Goal: Information Seeking & Learning: Learn about a topic

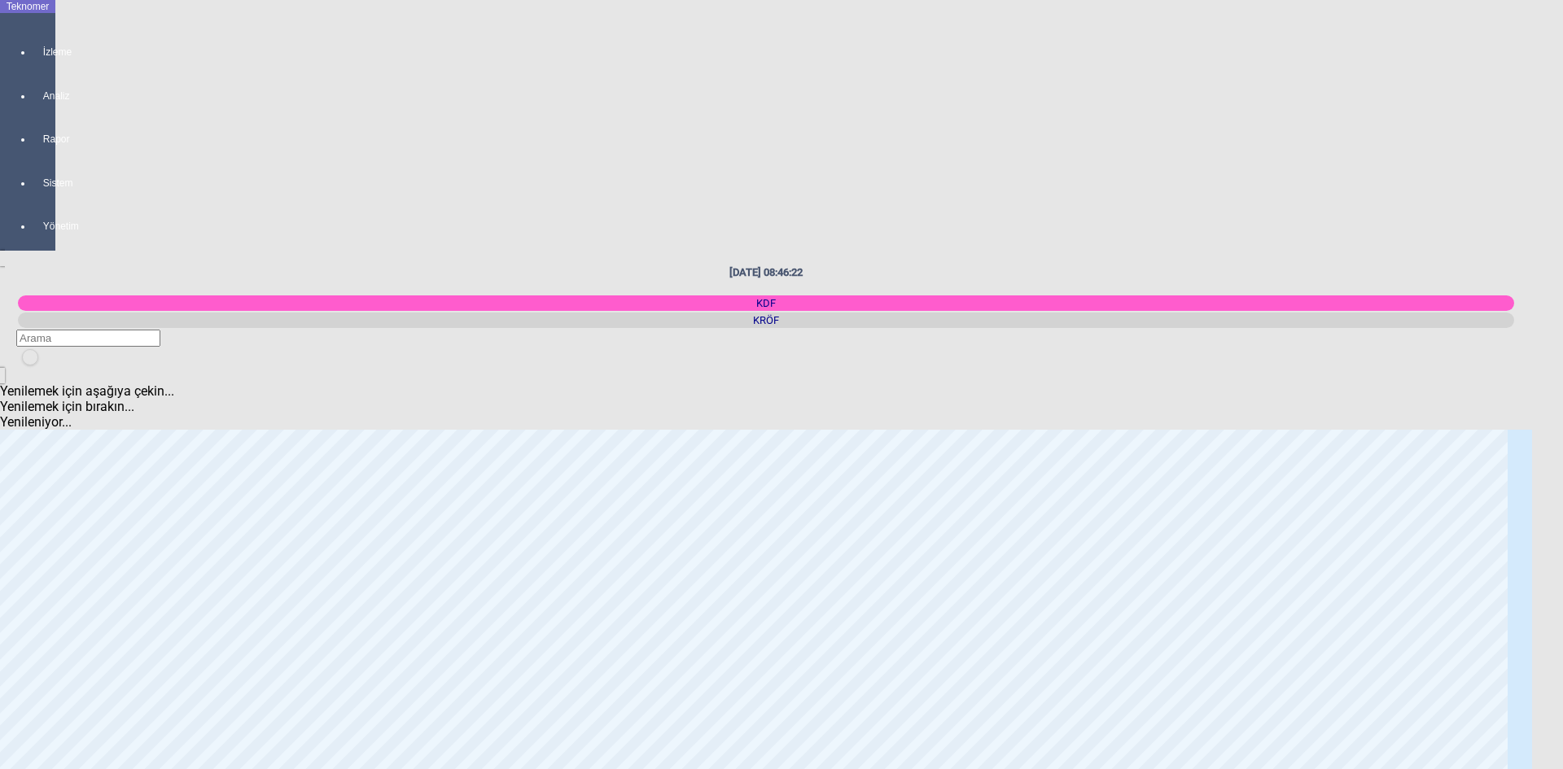
scroll to position [1954, 0]
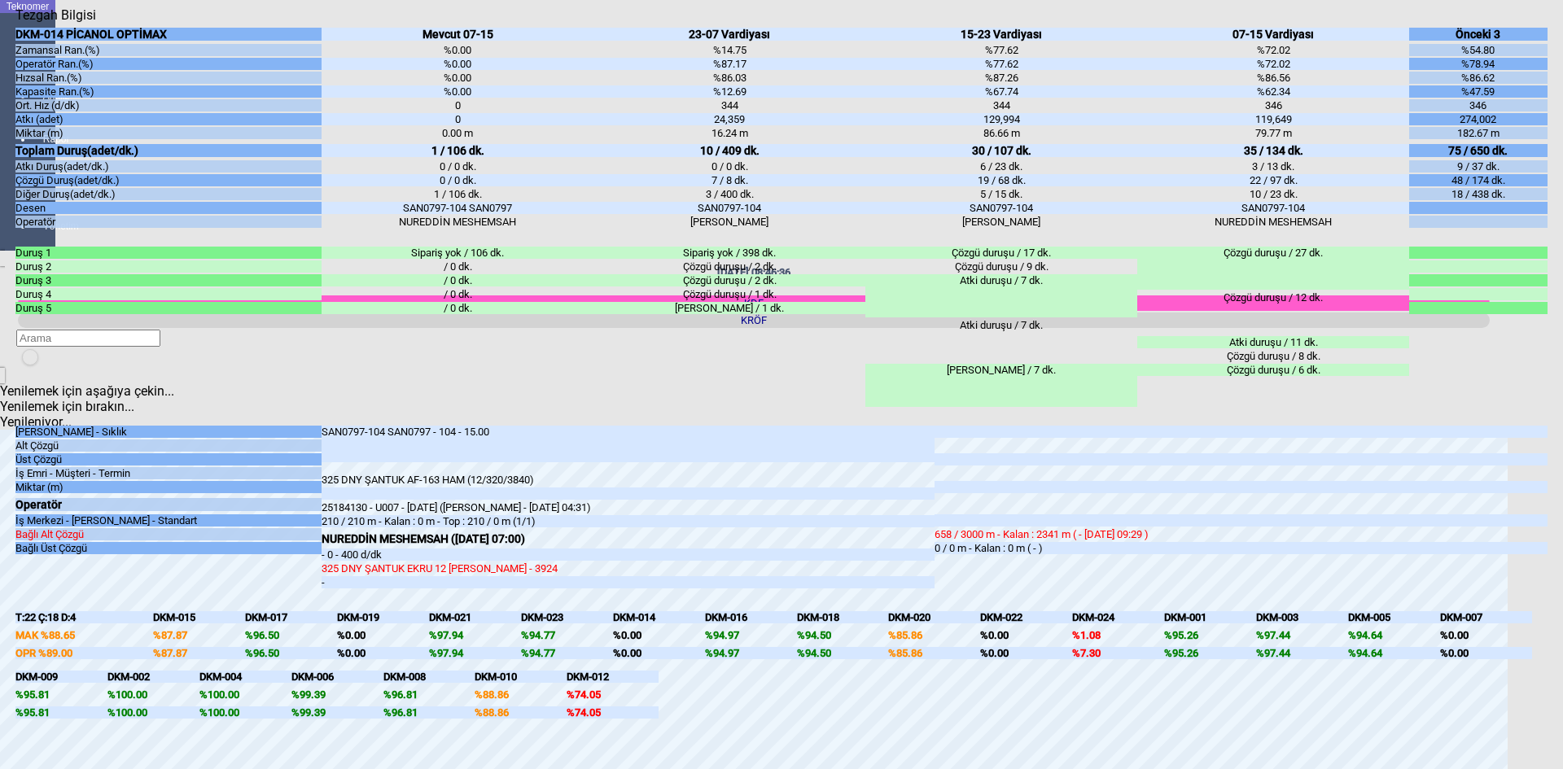
click at [15, 23] on icon "Kapat" at bounding box center [15, 23] width 0 height 0
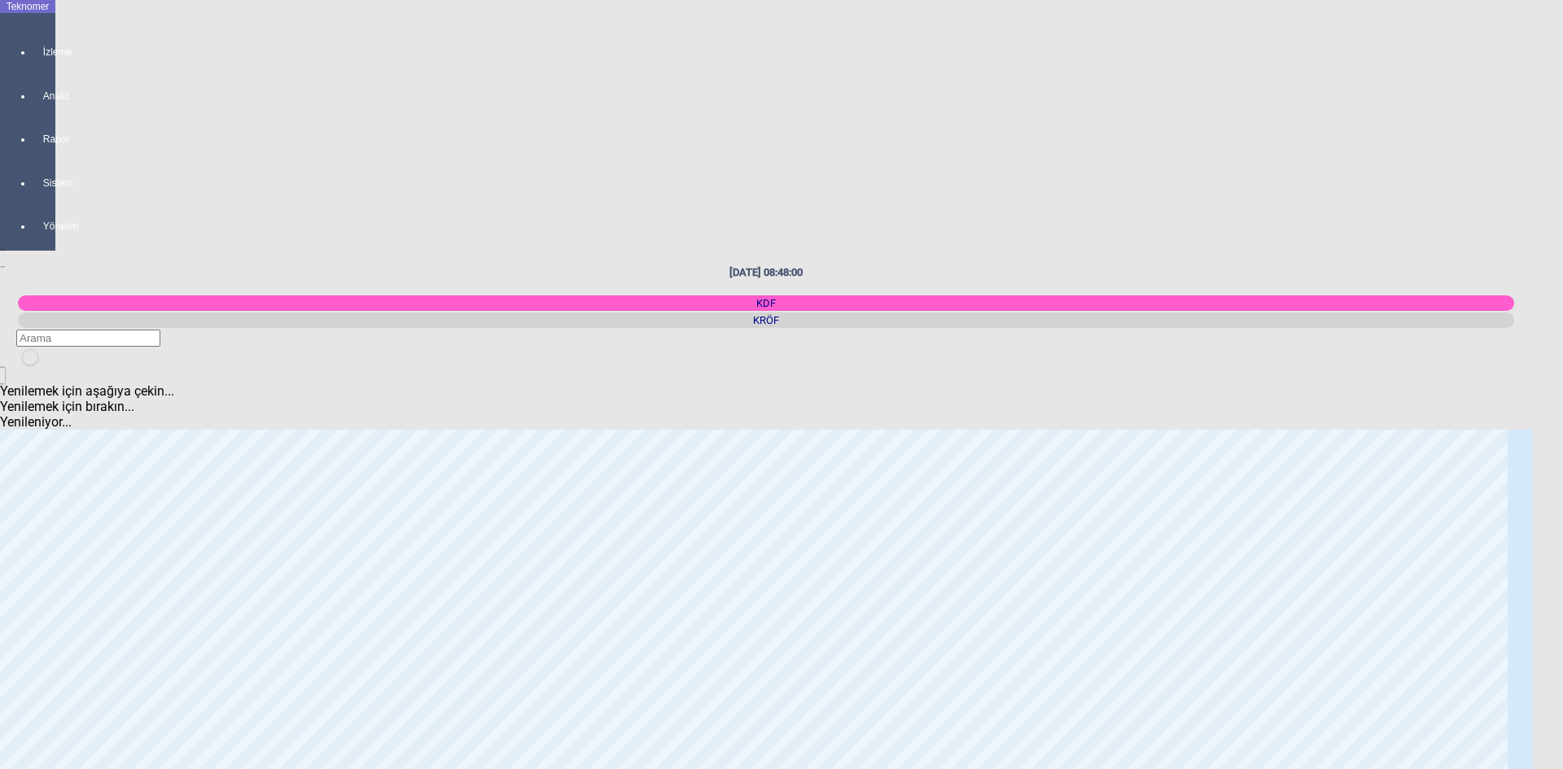
scroll to position [0, 0]
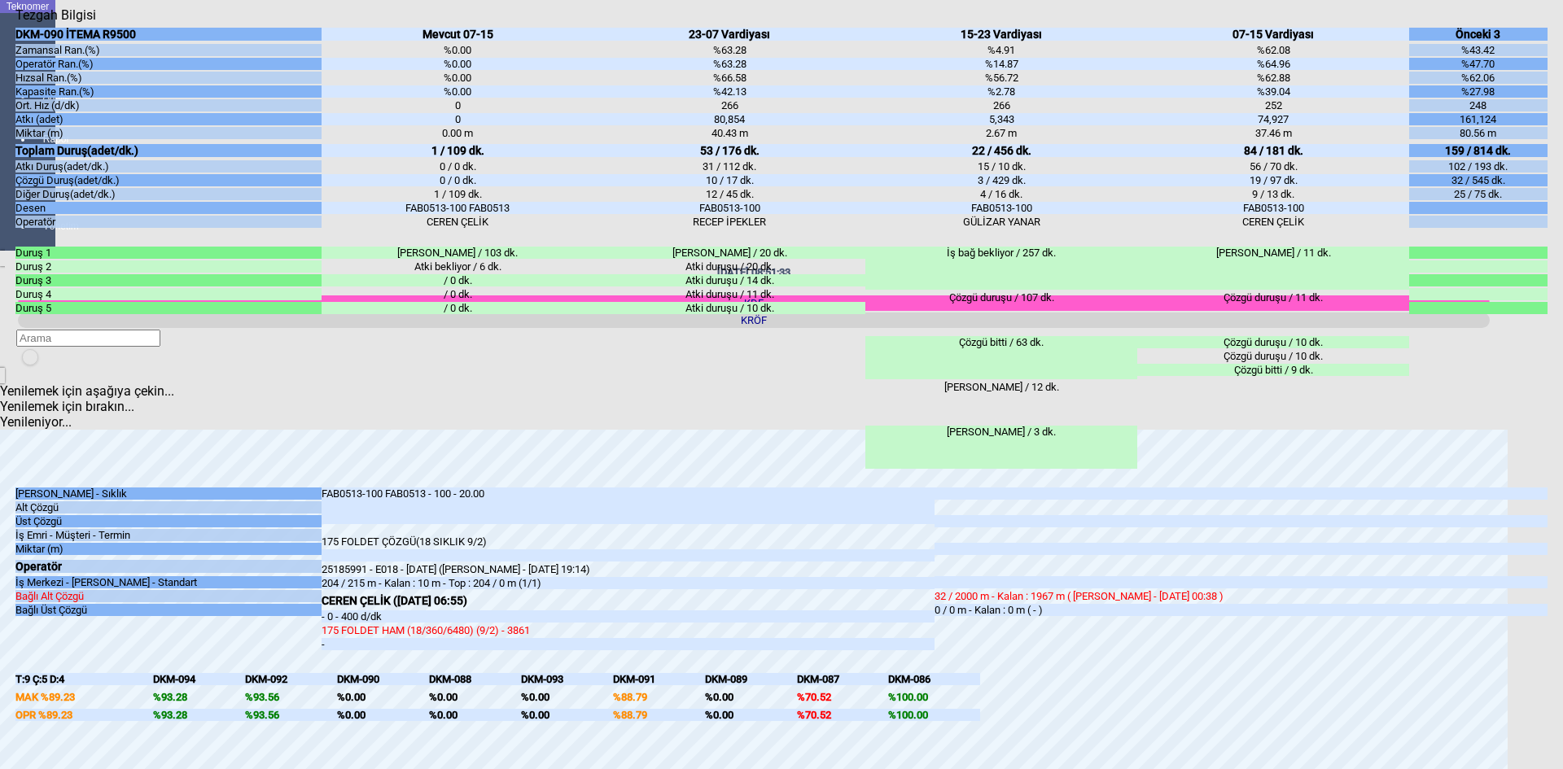
click at [15, 23] on icon "Kapat" at bounding box center [15, 23] width 0 height 0
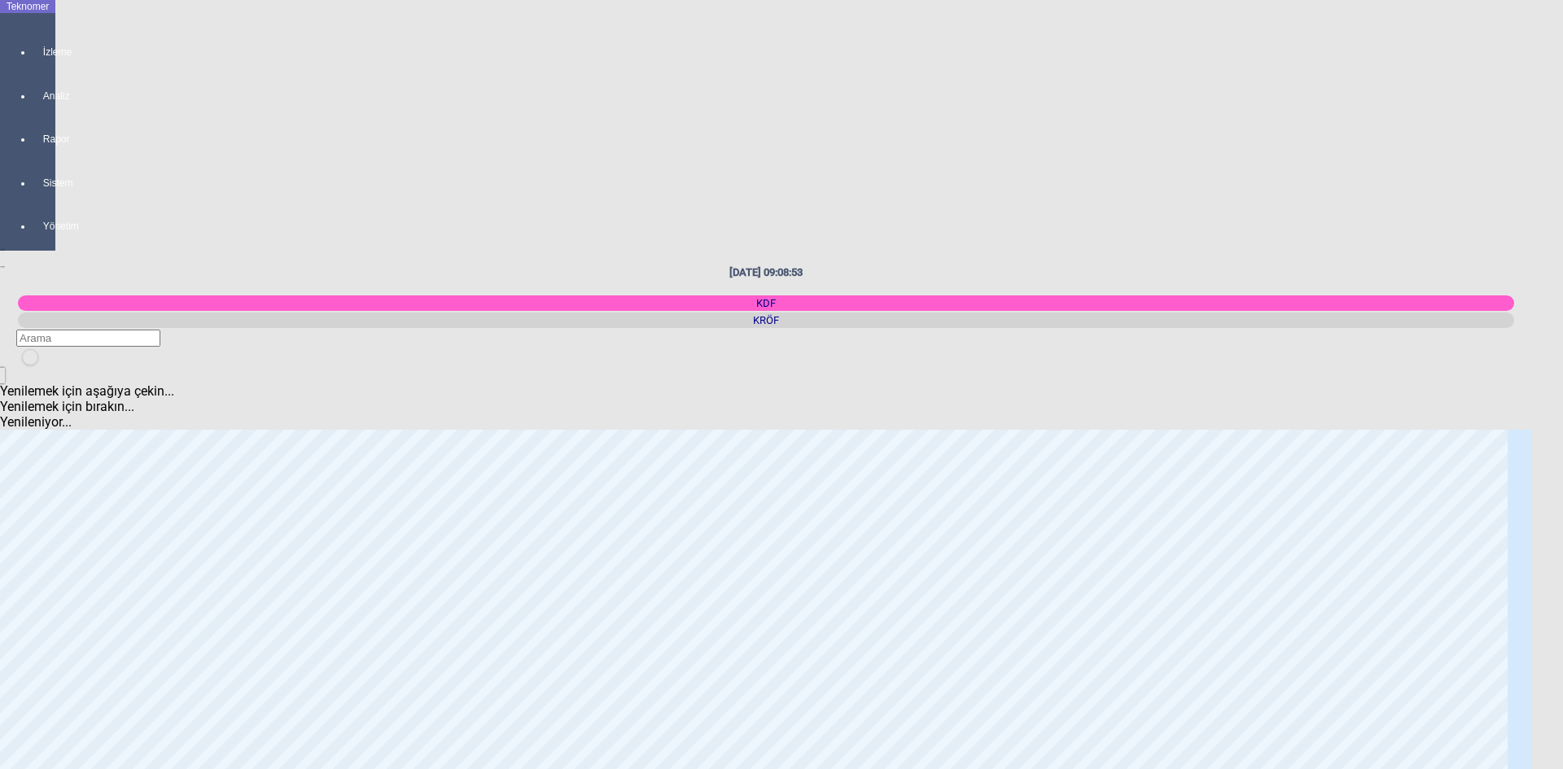
scroll to position [488, 0]
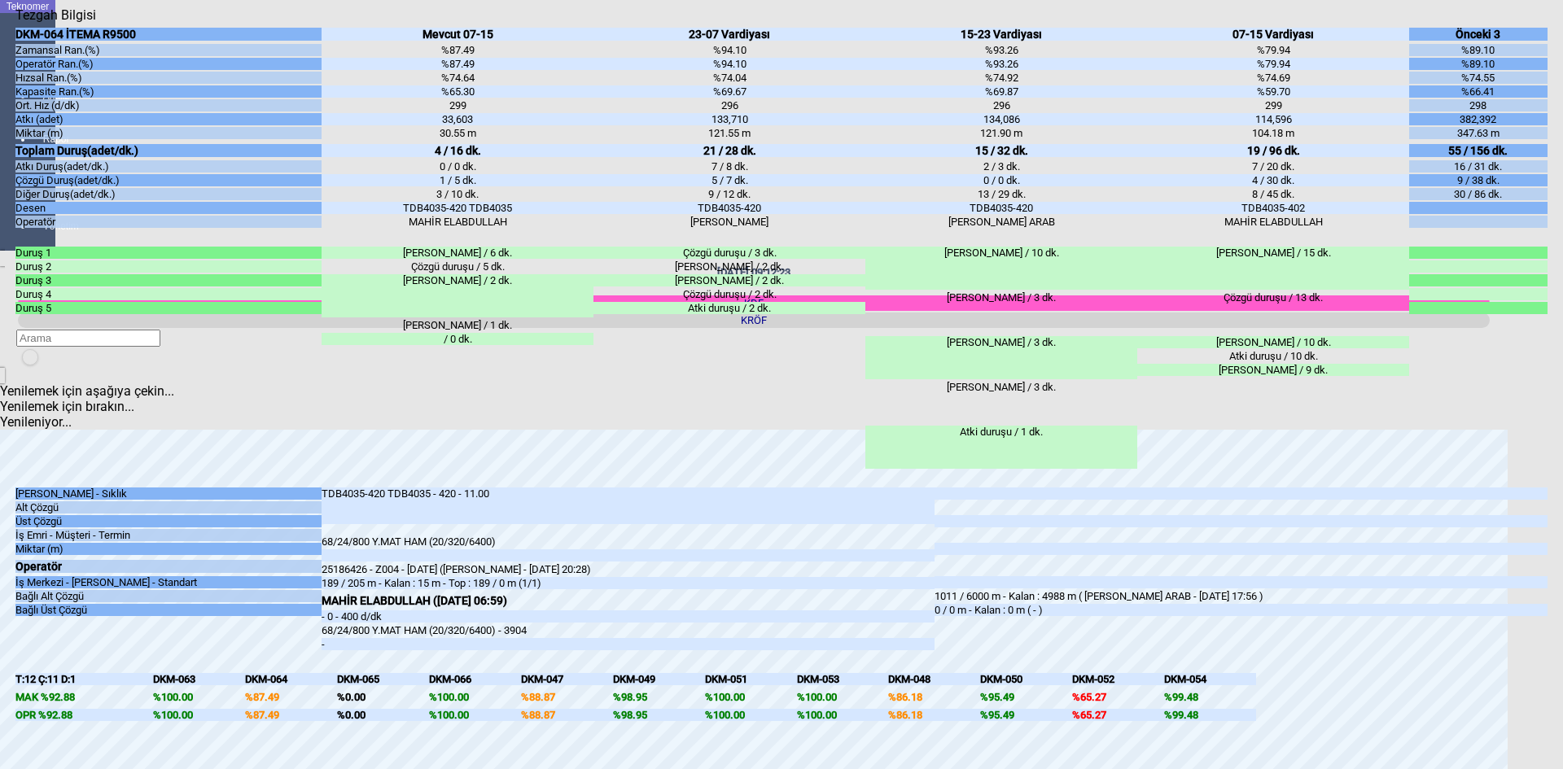
click at [15, 23] on icon "Kapat" at bounding box center [15, 23] width 0 height 0
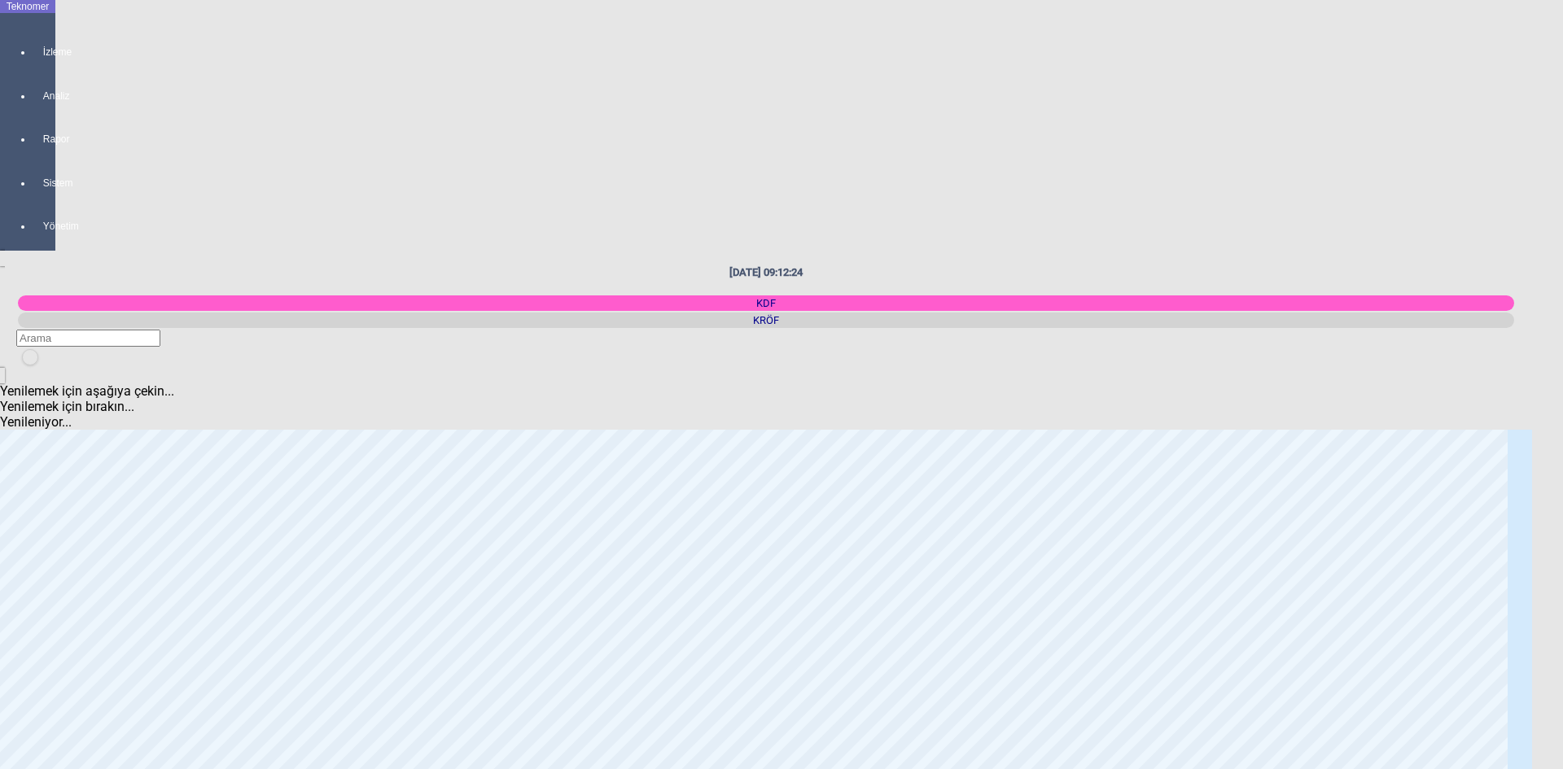
scroll to position [0, 0]
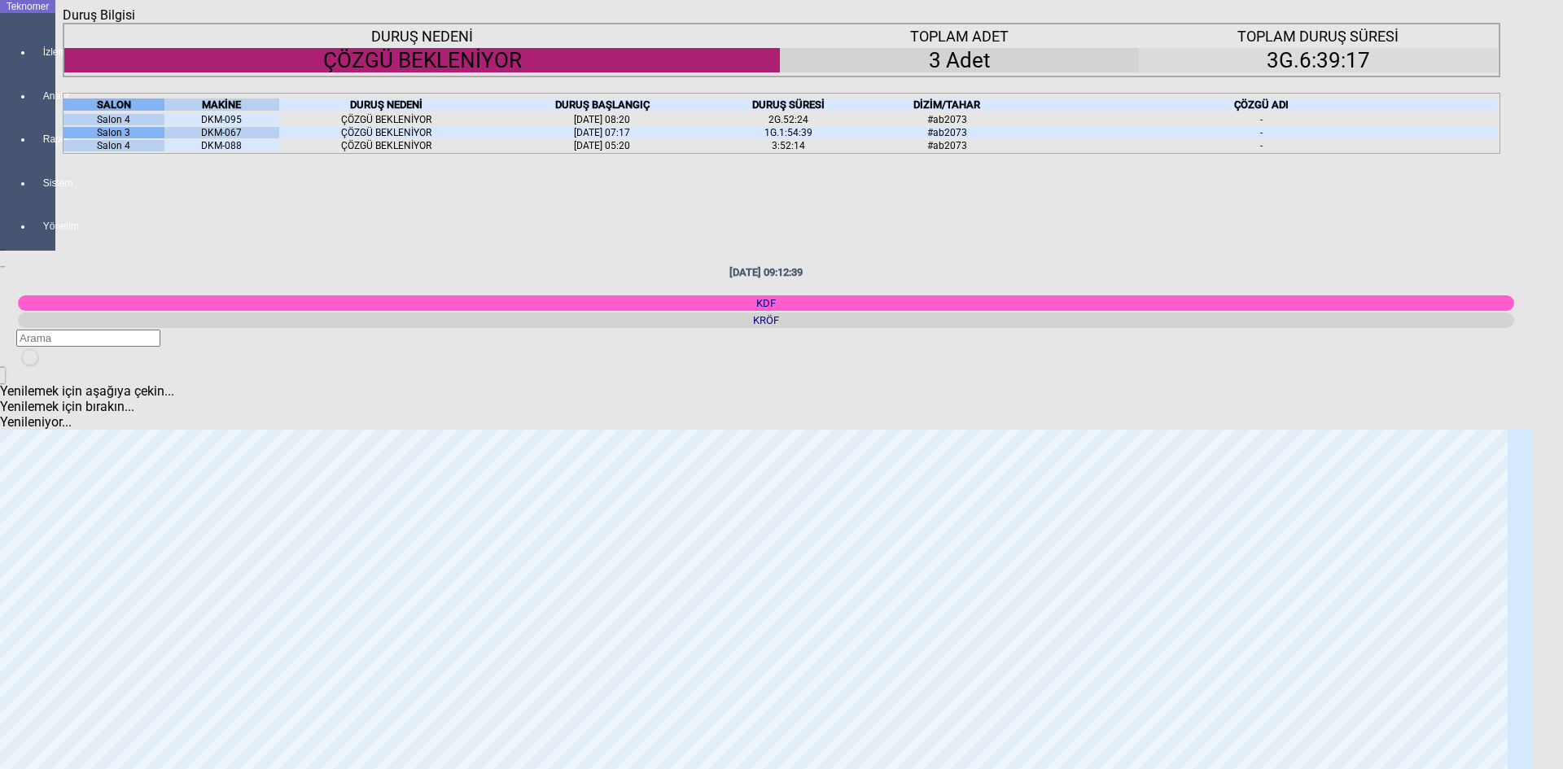
click at [1493, 23] on div "Kapat" at bounding box center [782, 23] width 1438 height 0
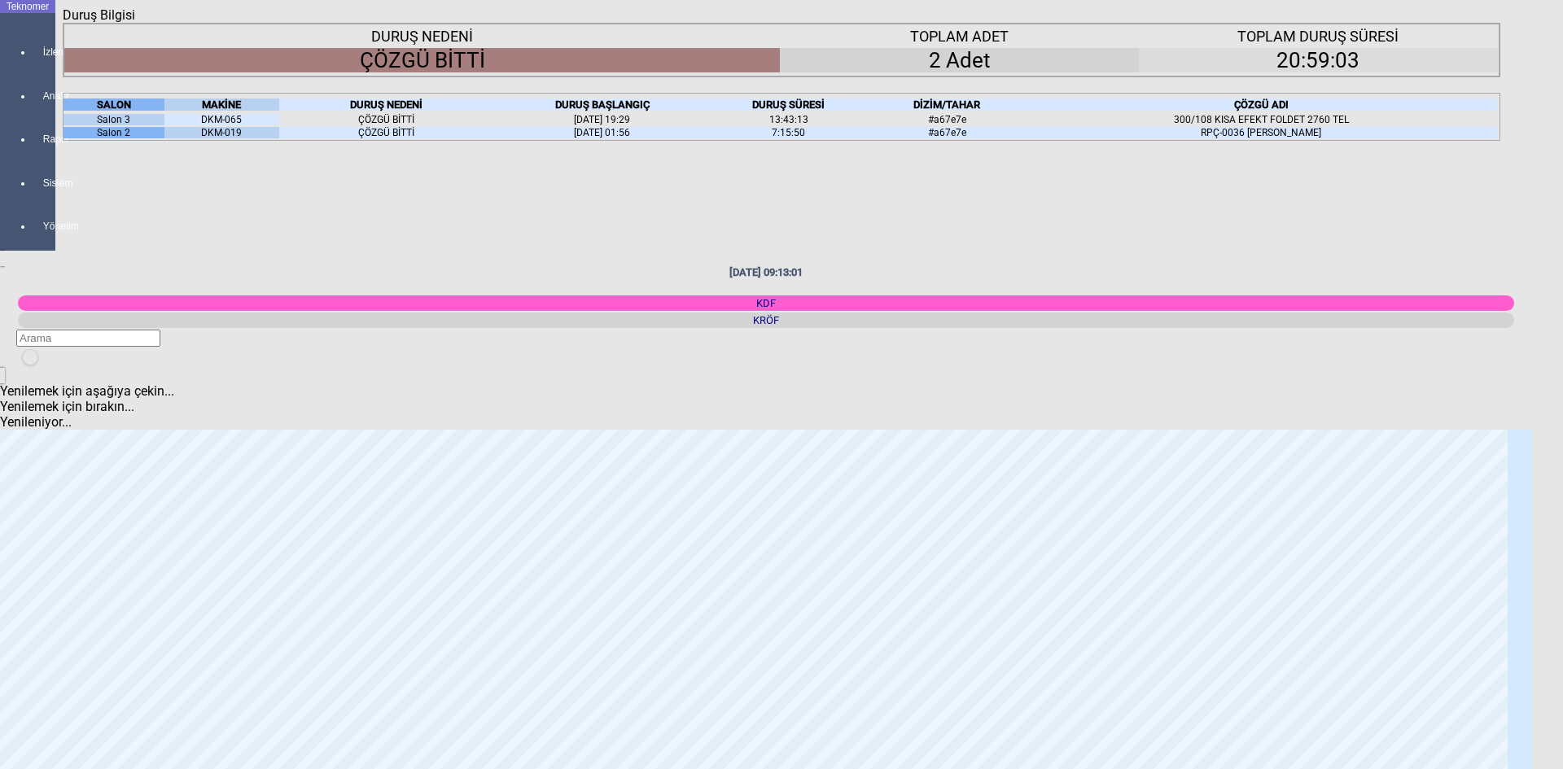
click at [63, 23] on icon "Kapat" at bounding box center [63, 23] width 0 height 0
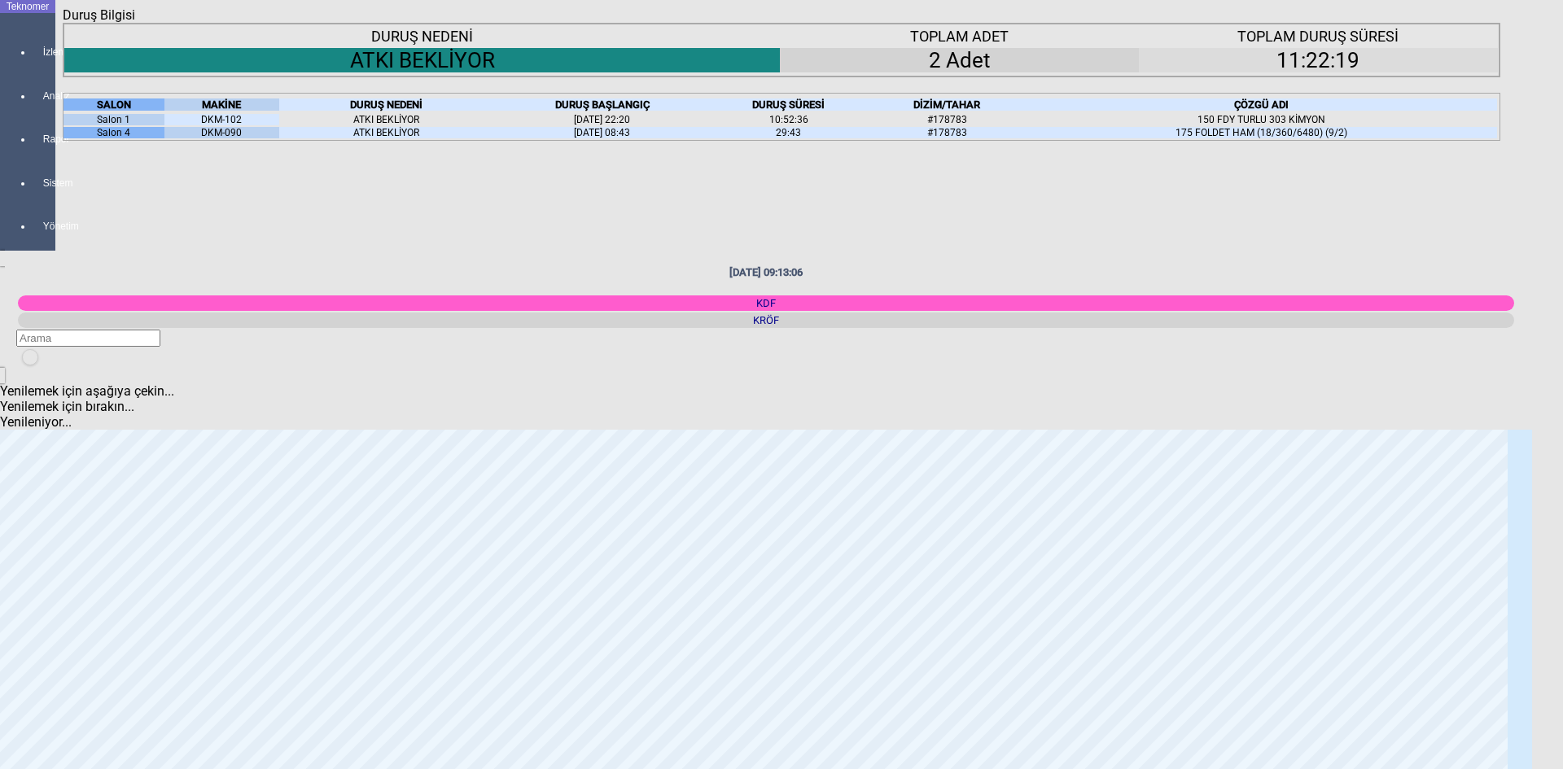
click at [63, 23] on icon "Kapat" at bounding box center [63, 23] width 0 height 0
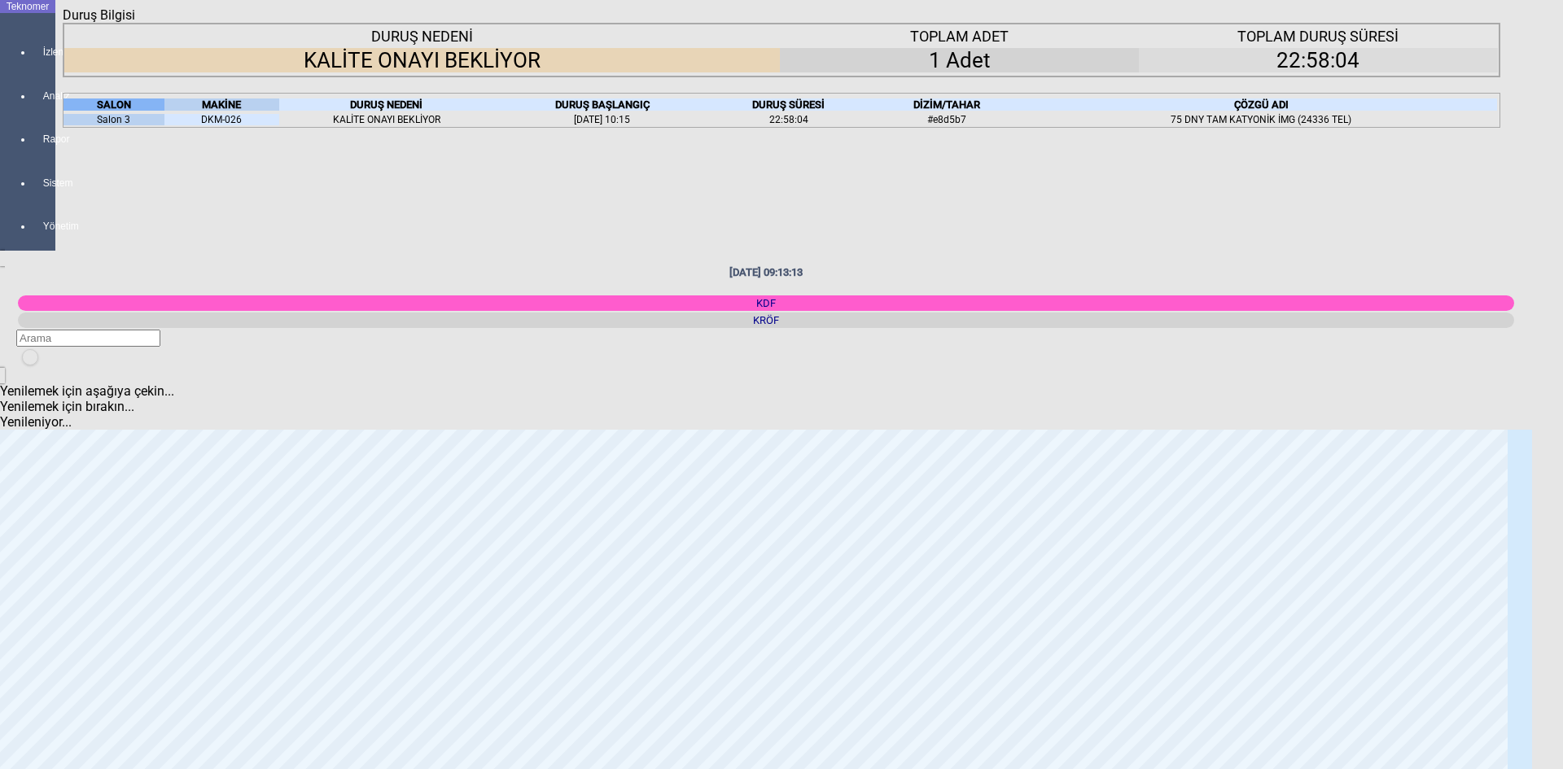
click at [1479, 23] on div "Kapat" at bounding box center [782, 23] width 1438 height 0
click at [63, 23] on icon "Kapat" at bounding box center [63, 23] width 0 height 0
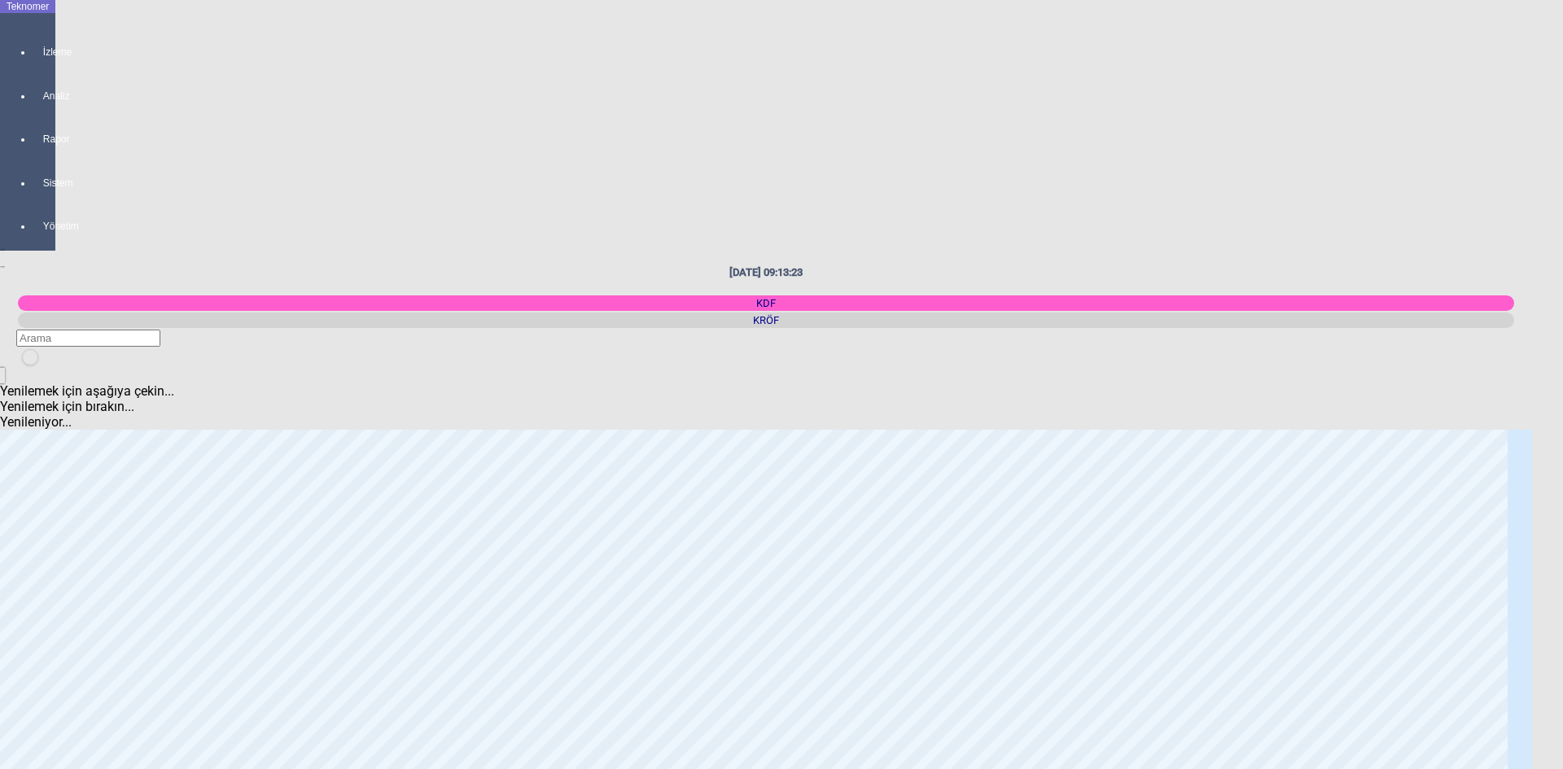
scroll to position [1384, 0]
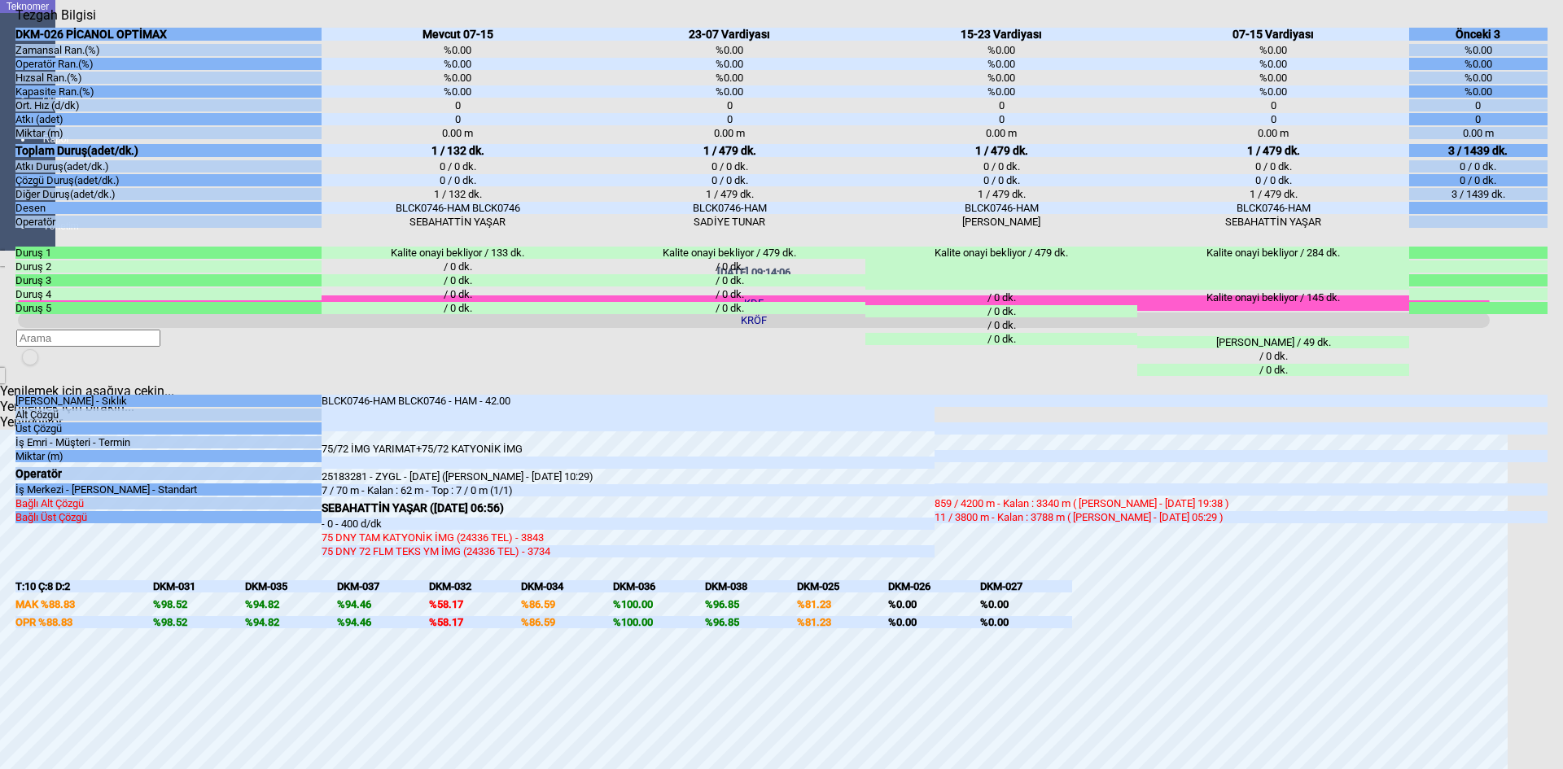
click at [15, 23] on icon "Kapat" at bounding box center [15, 23] width 0 height 0
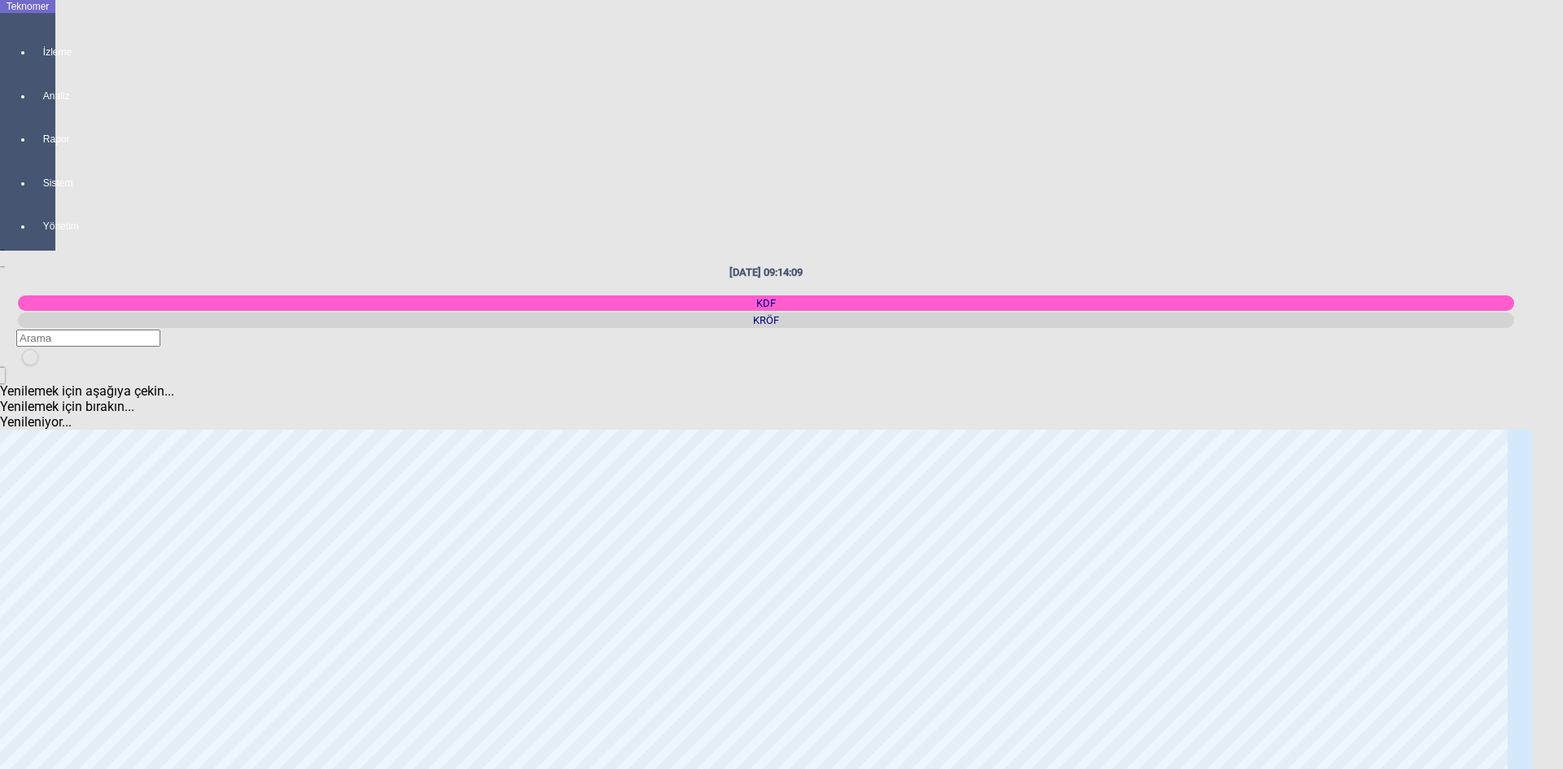
scroll to position [0, 0]
click at [28, 368] on icon "newfolder" at bounding box center [28, 368] width 0 height 0
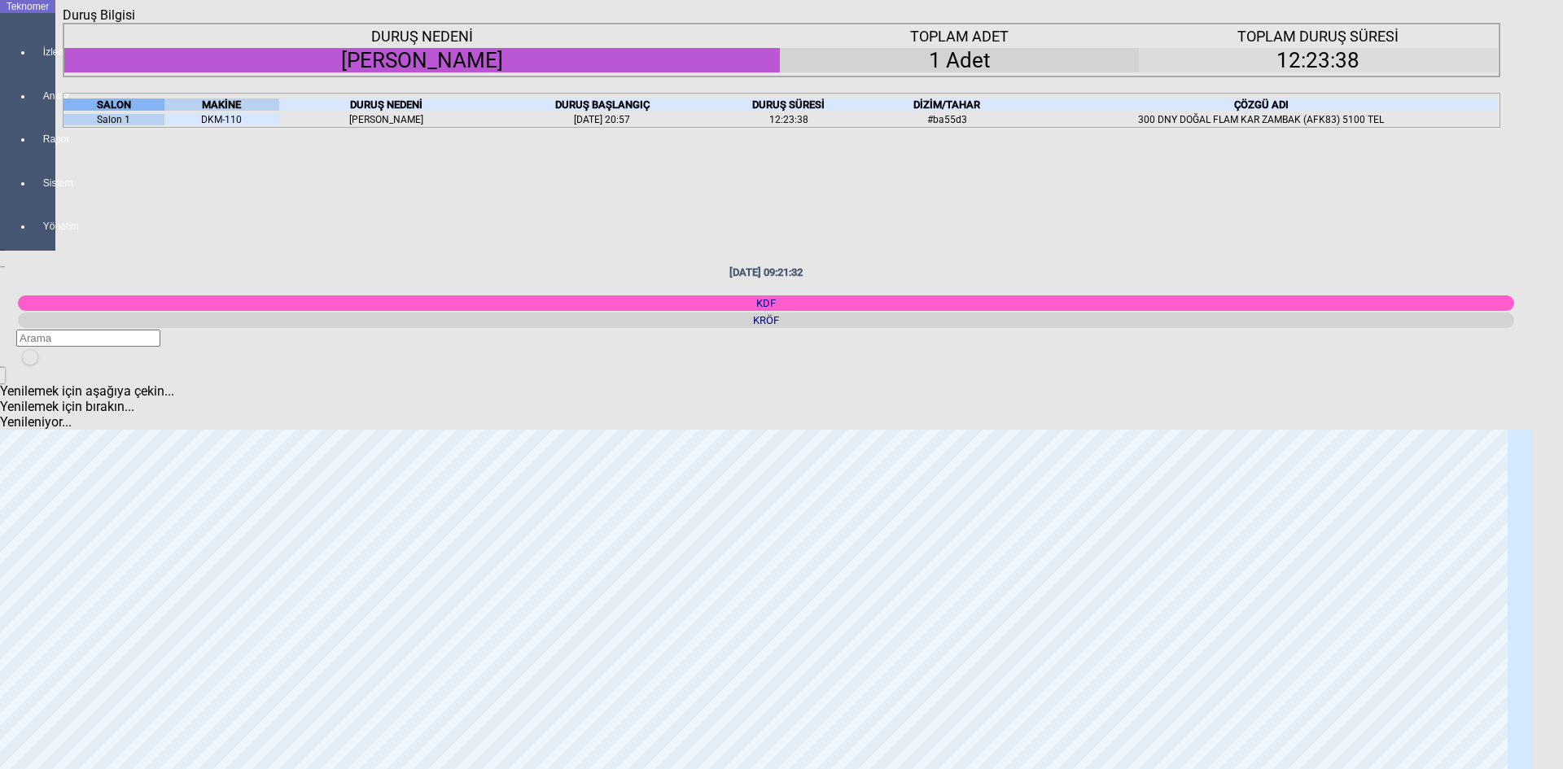
click at [63, 23] on icon "Kapat" at bounding box center [63, 23] width 0 height 0
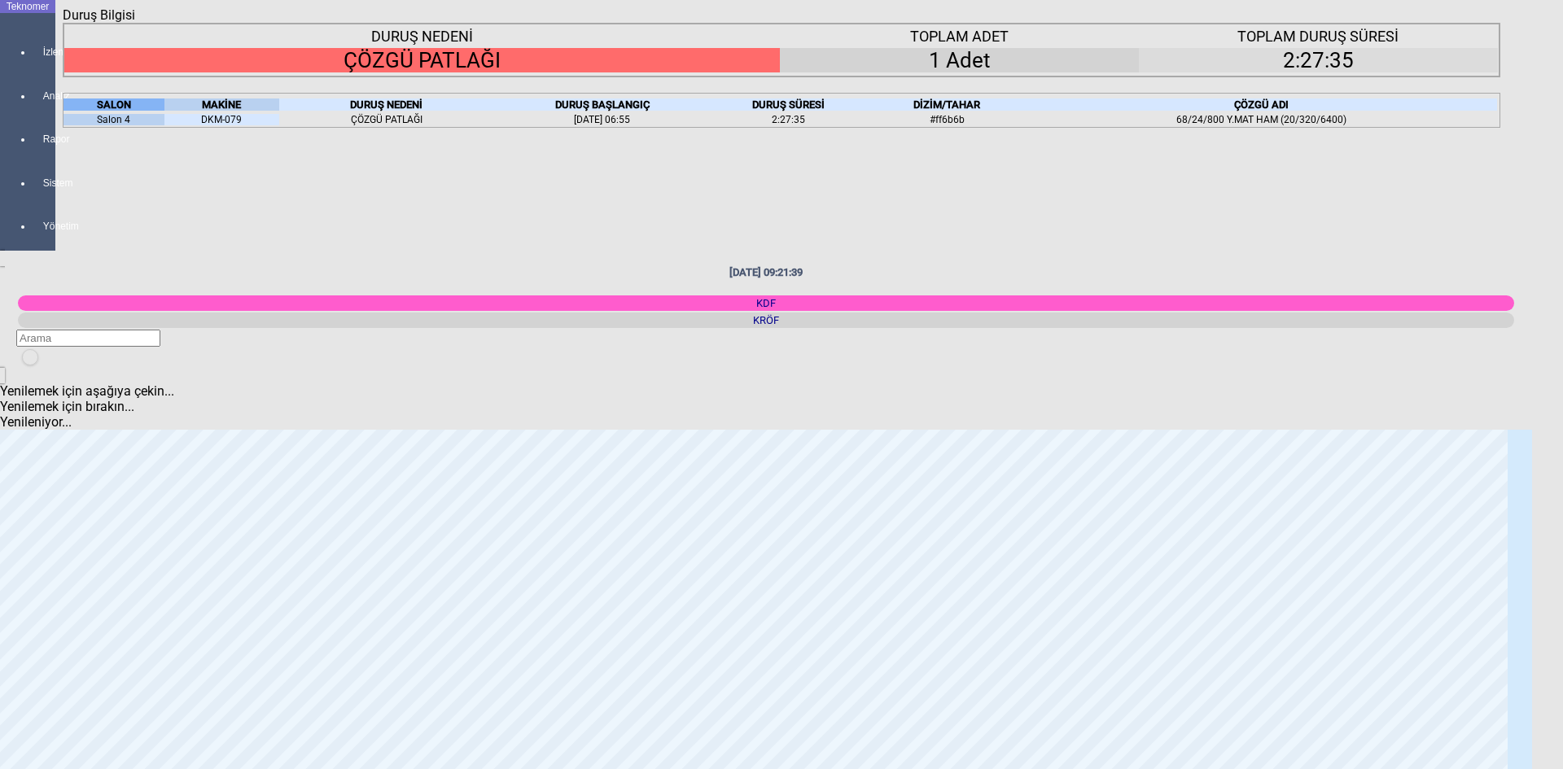
click at [63, 23] on icon "Kapat" at bounding box center [63, 23] width 0 height 0
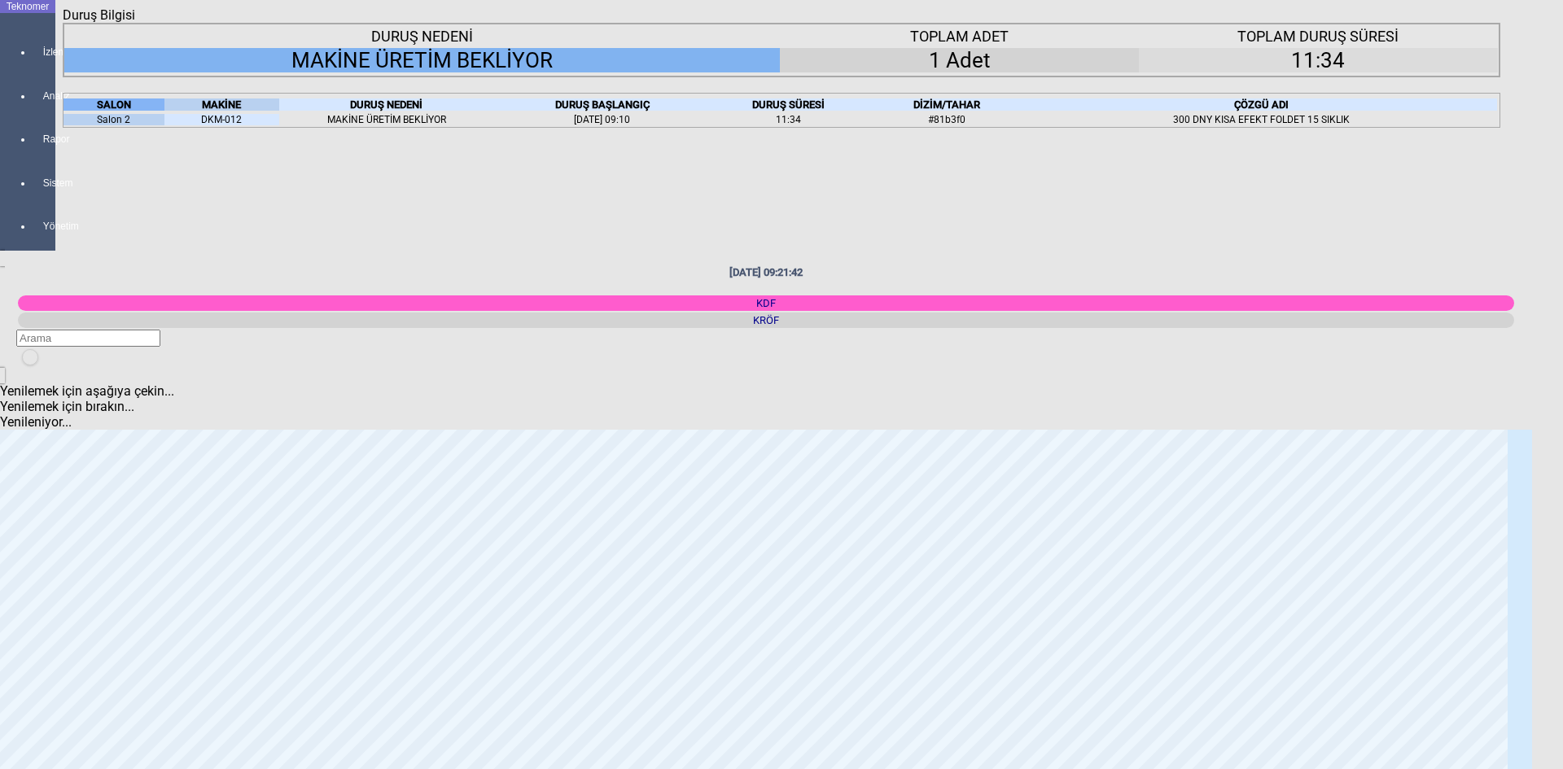
click at [63, 23] on icon "Kapat" at bounding box center [63, 23] width 0 height 0
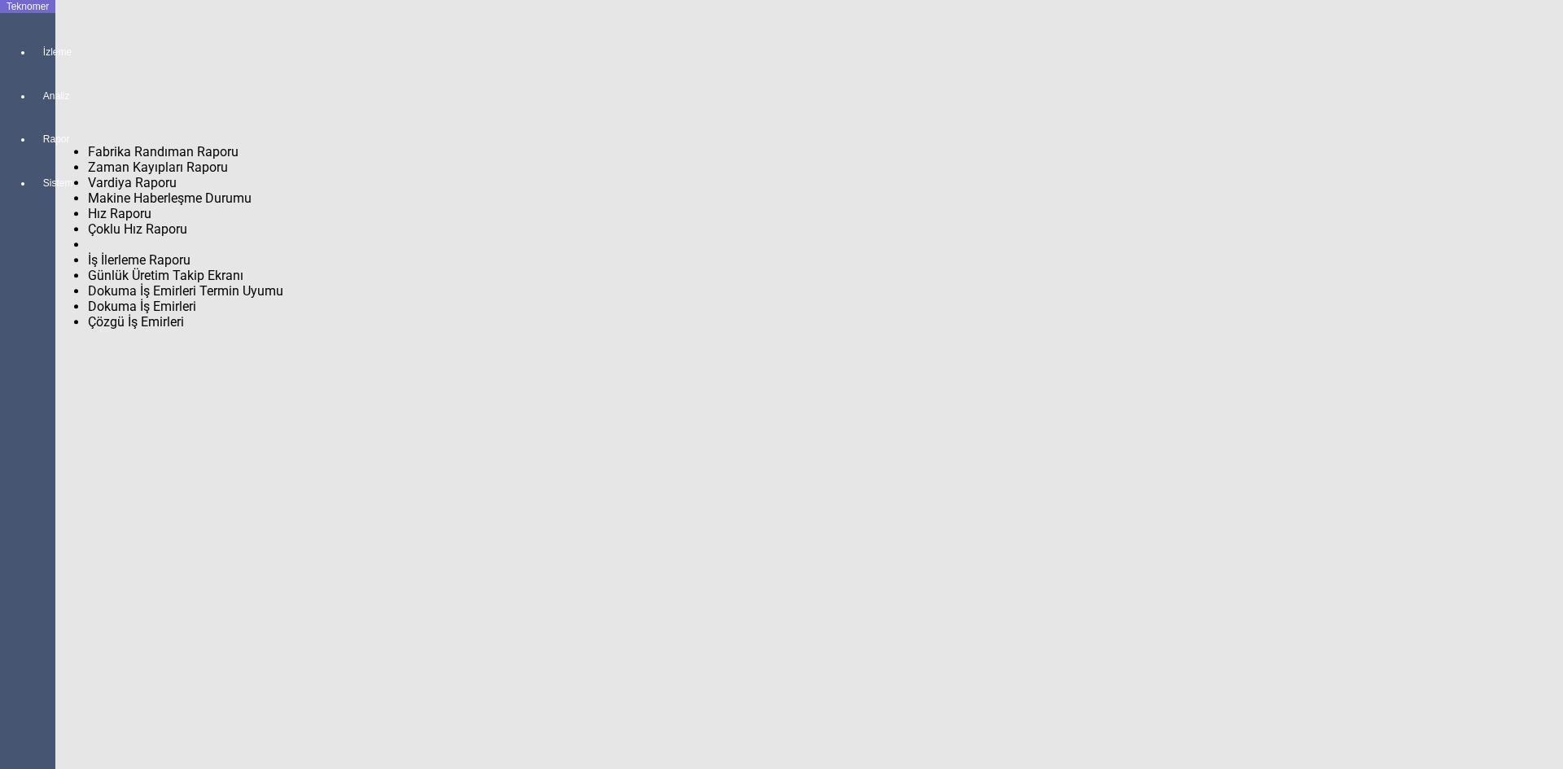
click at [116, 165] on span "Zaman Kayıpları Raporu" at bounding box center [158, 167] width 140 height 15
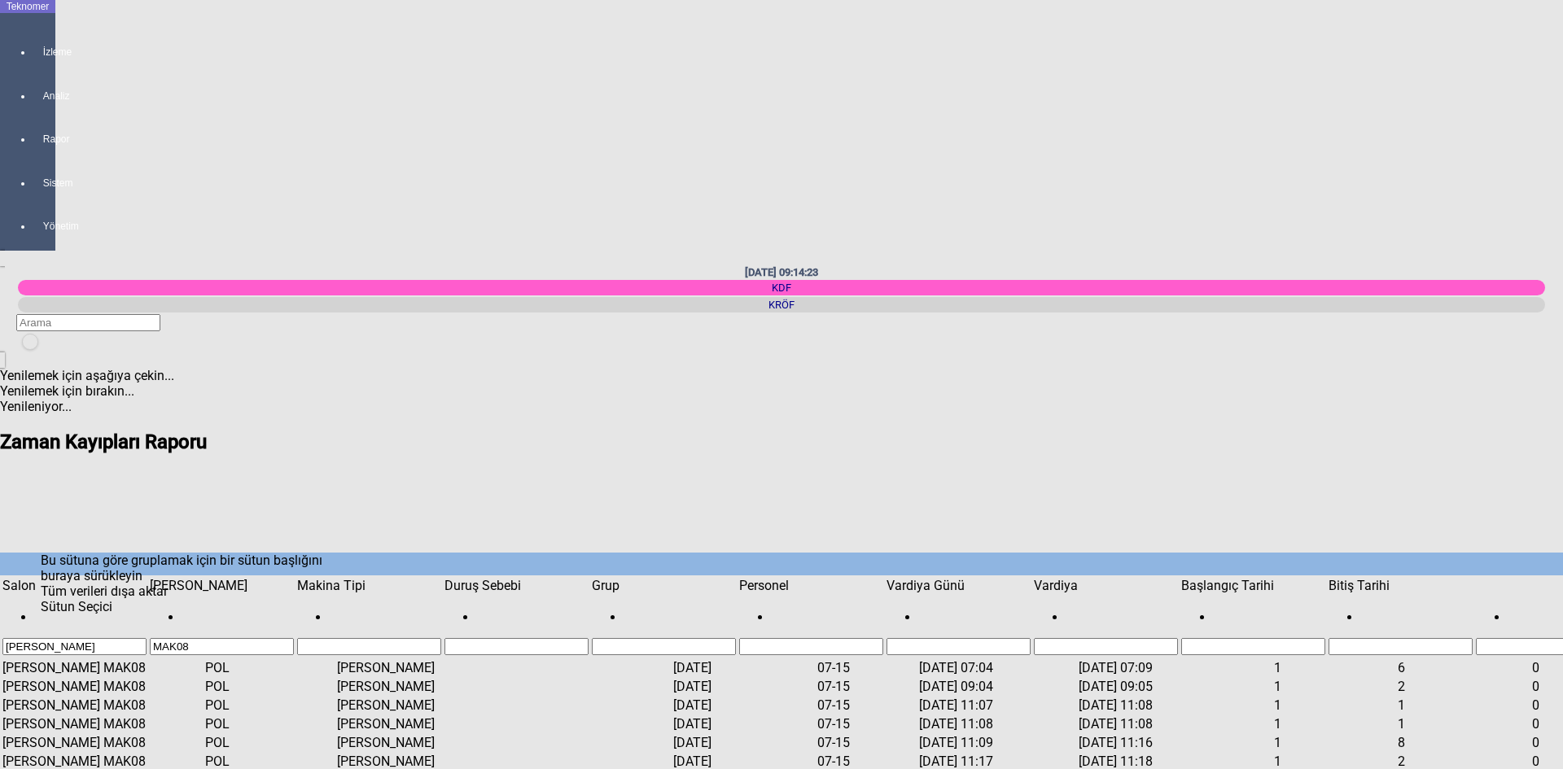
click at [211, 638] on input "MAK08" at bounding box center [222, 646] width 144 height 17
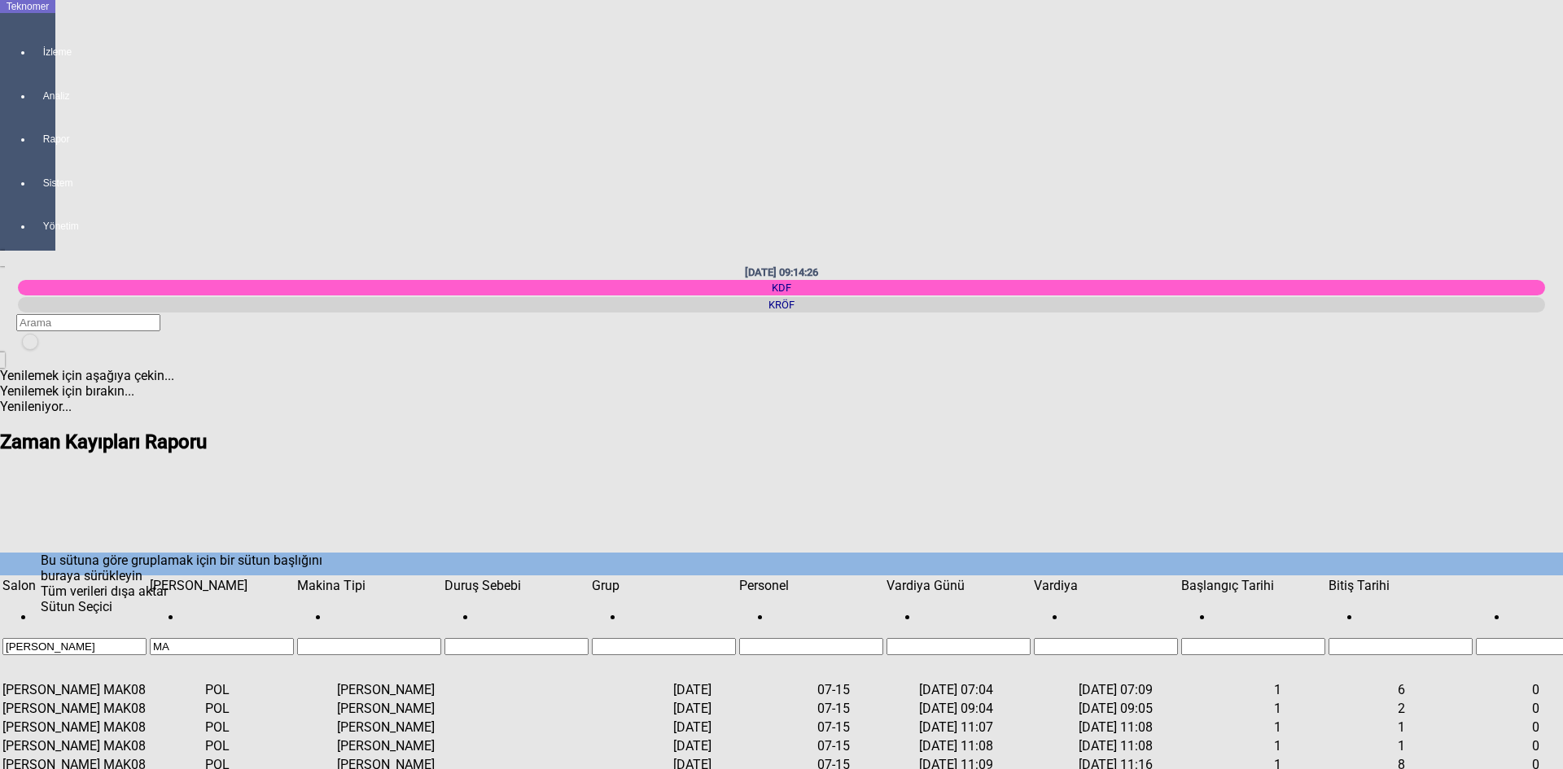
type input "M"
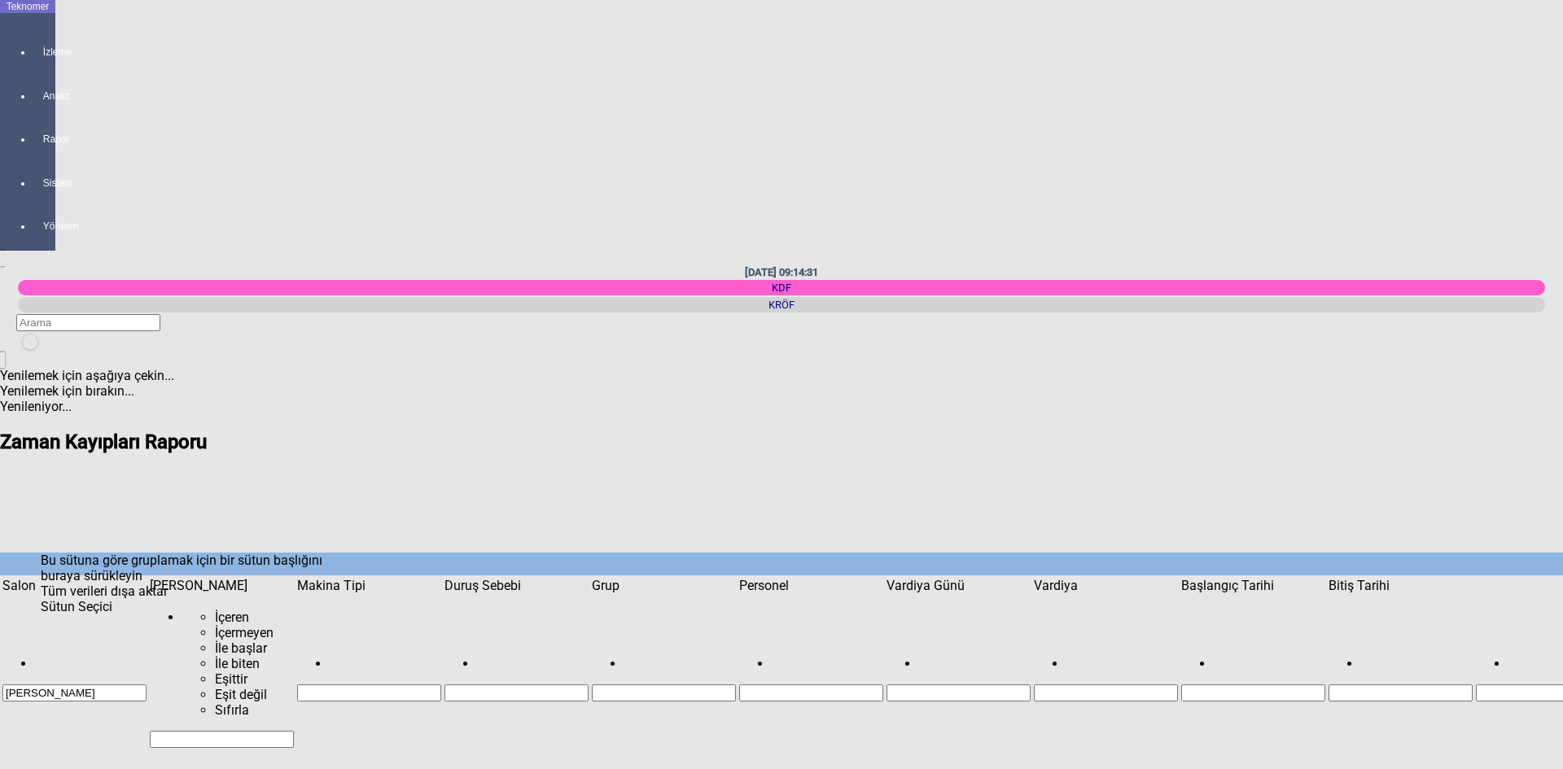
click at [147, 578] on span "Show filter options for column 'Salon'" at bounding box center [147, 578] width 0 height 0
click at [0, 149] on span "Check State" at bounding box center [0, 149] width 0 height 0
click at [0, 195] on span "Check State" at bounding box center [0, 195] width 0 height 0
click at [45, 312] on span "Tamam" at bounding box center [22, 303] width 45 height 15
type input "Salon 3"
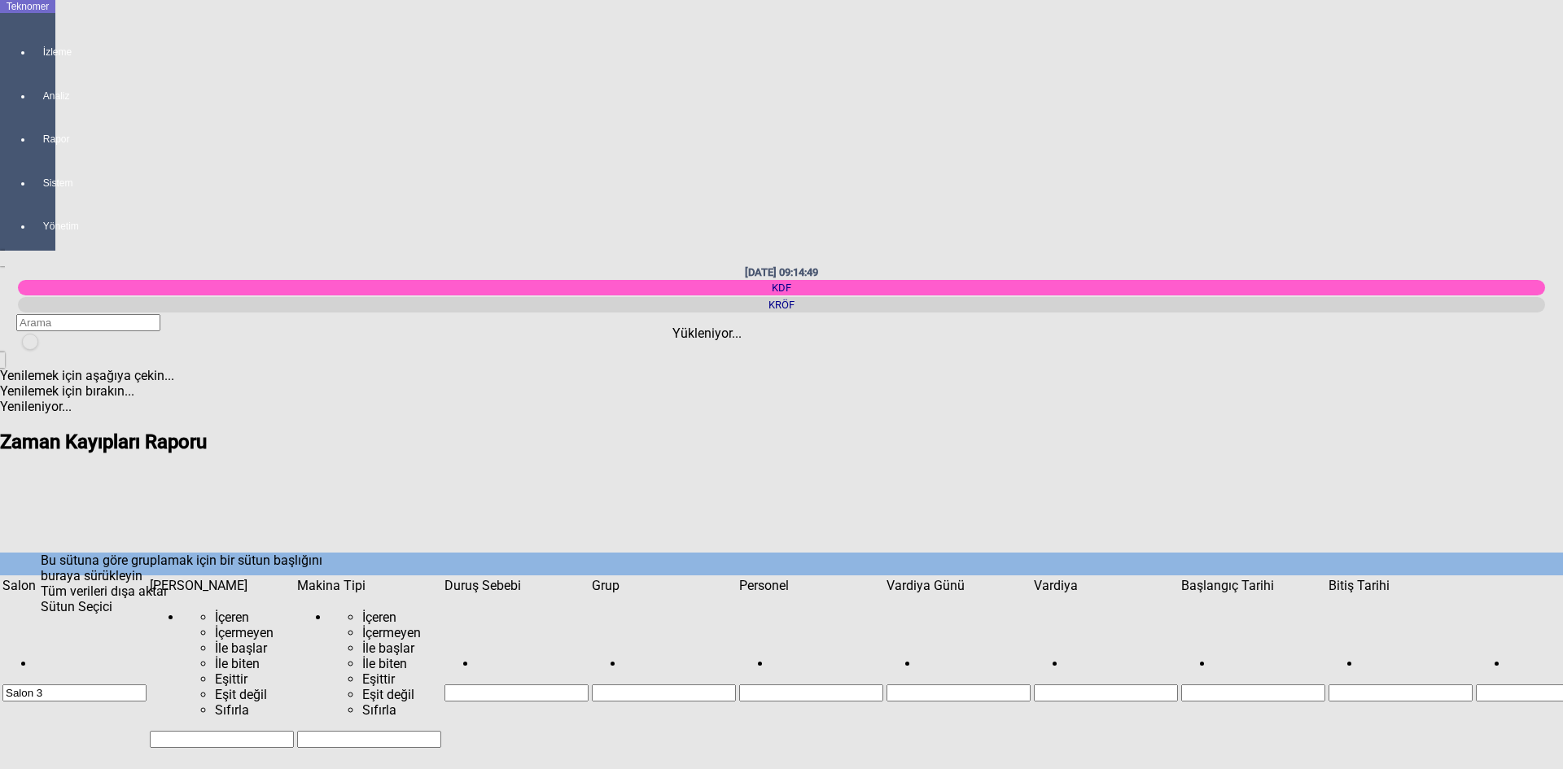
click at [294, 578] on span "Show filter options for column 'Makina'" at bounding box center [294, 578] width 0 height 0
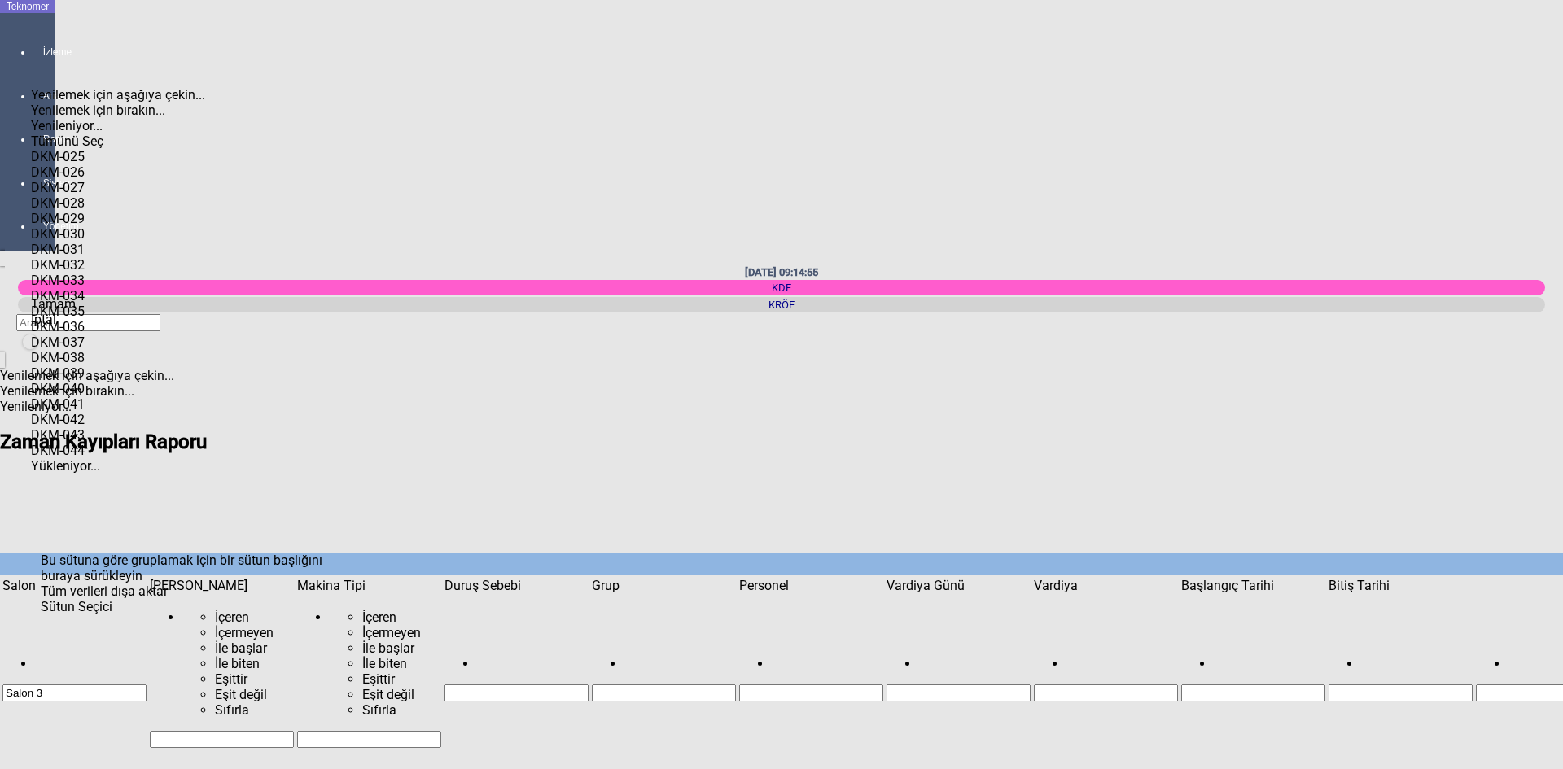
click at [98, 164] on div "DKM-026" at bounding box center [133, 171] width 205 height 15
click at [76, 312] on span "Tamam" at bounding box center [53, 303] width 45 height 15
type input "DKM-026"
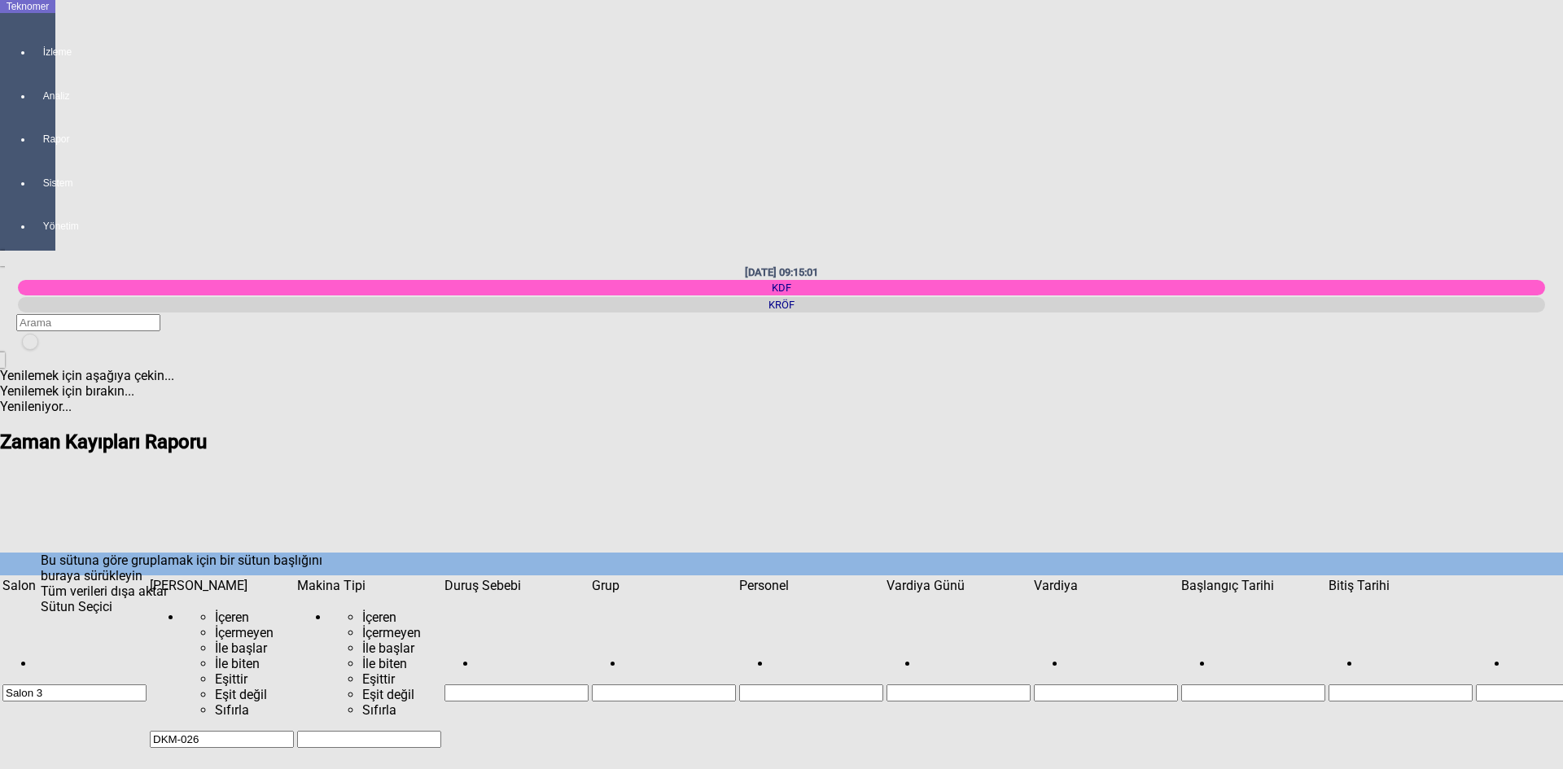
click at [1031, 578] on span "Show filter options for column 'Vardiya Günü'" at bounding box center [1031, 578] width 0 height 0
click at [692, 147] on div "2025" at bounding box center [778, 147] width 173 height 0
drag, startPoint x: 852, startPoint y: 211, endPoint x: 847, endPoint y: 298, distance: 87.2
click at [853, 298] on body "Teknomer İzleme Analiz Rapor Sistem Yönetim [DATE] 09:15:06 KDF [GEOGRAPHIC_DAT…" at bounding box center [781, 384] width 1563 height 769
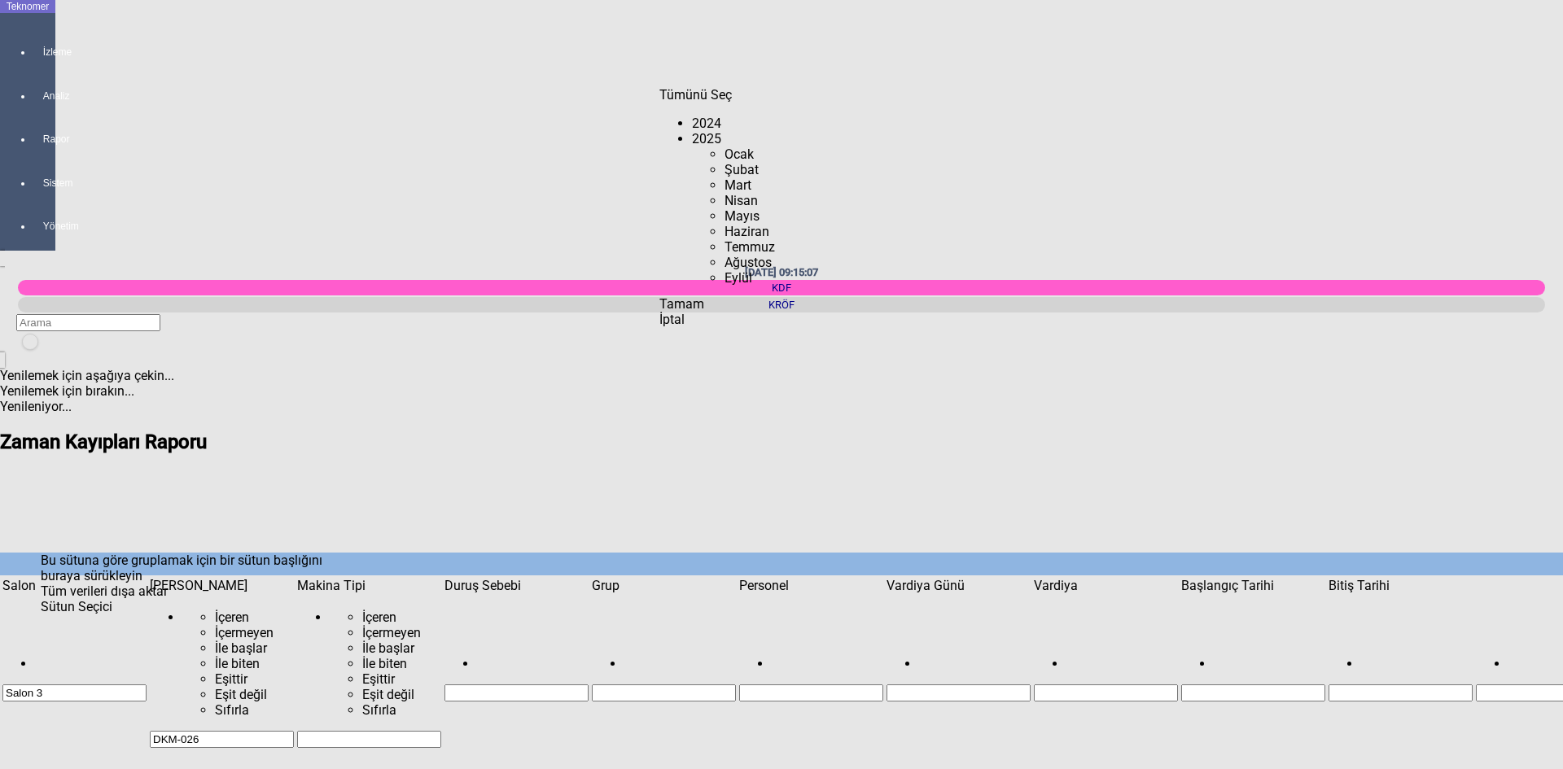
click at [725, 286] on div "Eylül" at bounding box center [795, 286] width 140 height 0
drag, startPoint x: 850, startPoint y: 155, endPoint x: 865, endPoint y: 321, distance: 166.7
click at [865, 321] on body "Teknomer İzleme Analiz Rapor Sistem Yönetim [DATE] 09:15:09 KDF [GEOGRAPHIC_DAT…" at bounding box center [781, 384] width 1563 height 769
click at [757, 502] on span "Check State" at bounding box center [757, 502] width 0 height 0
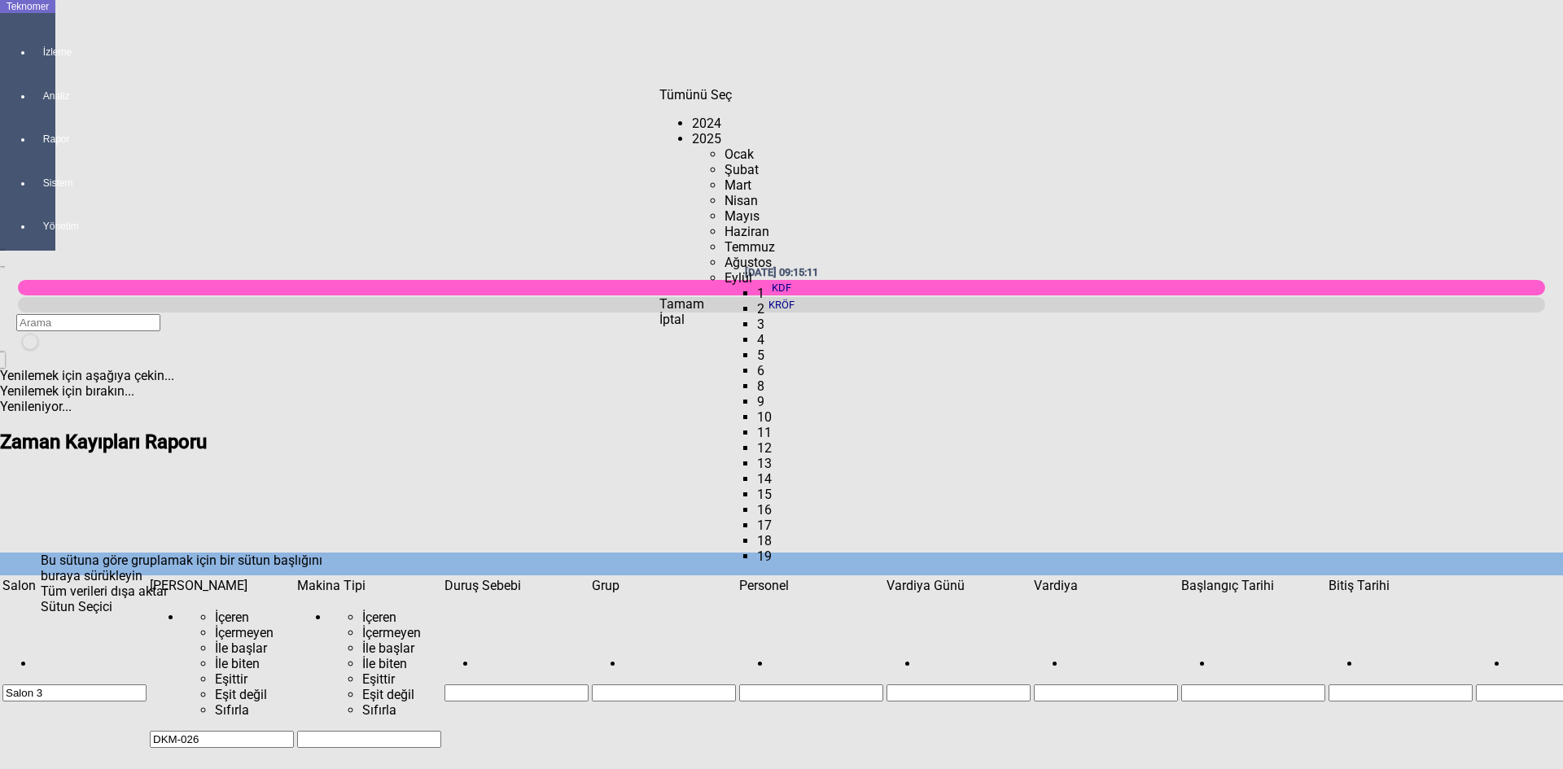
click at [757, 487] on span "Check State" at bounding box center [757, 487] width 0 height 0
click at [757, 471] on span "Check State" at bounding box center [757, 471] width 0 height 0
click at [757, 456] on span "Check State" at bounding box center [757, 456] width 0 height 0
click at [757, 533] on span "Check State" at bounding box center [757, 533] width 0 height 0
click at [757, 549] on span "Check State" at bounding box center [757, 549] width 0 height 0
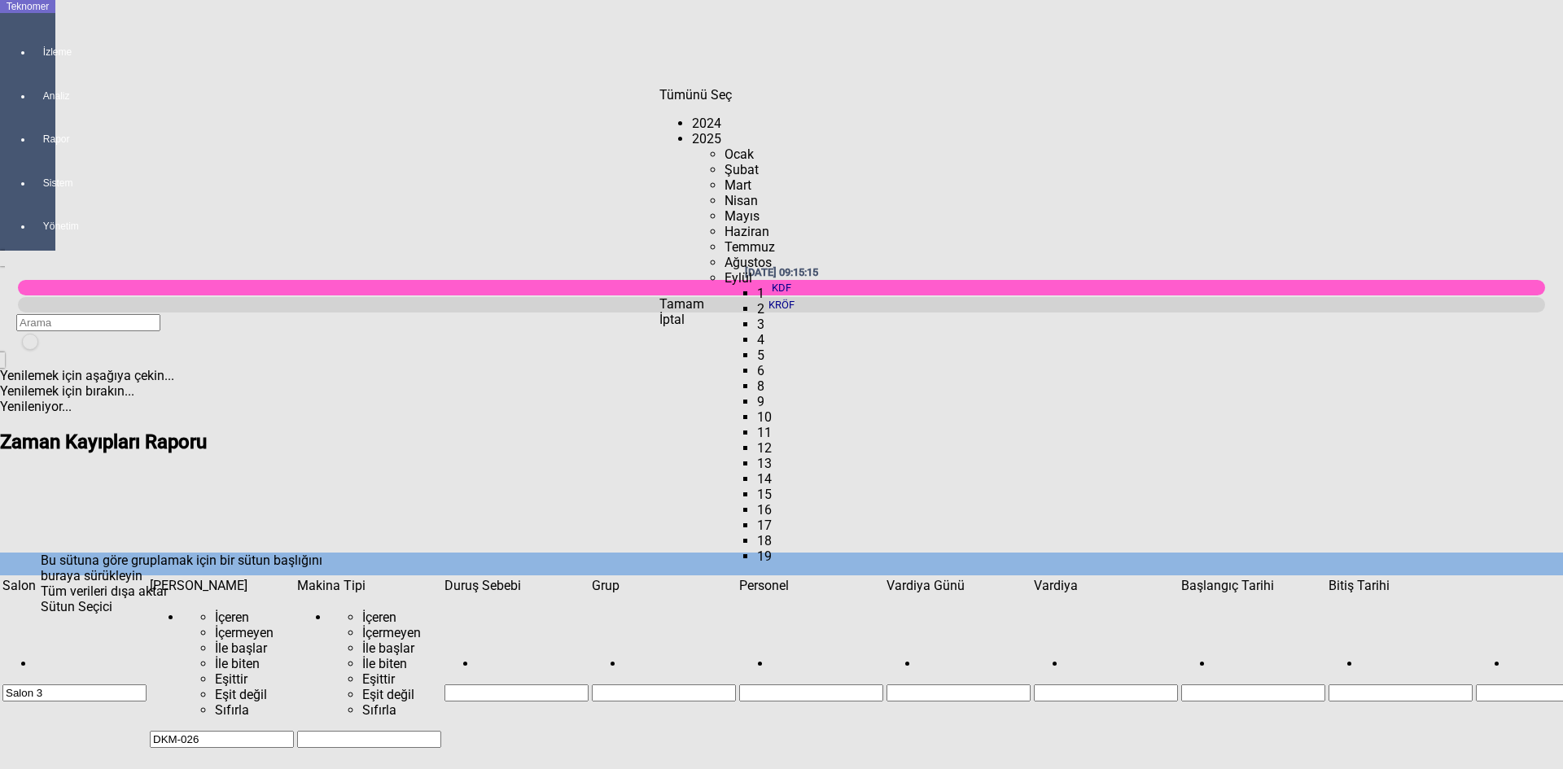
click at [704, 312] on span "Tamam" at bounding box center [681, 303] width 45 height 15
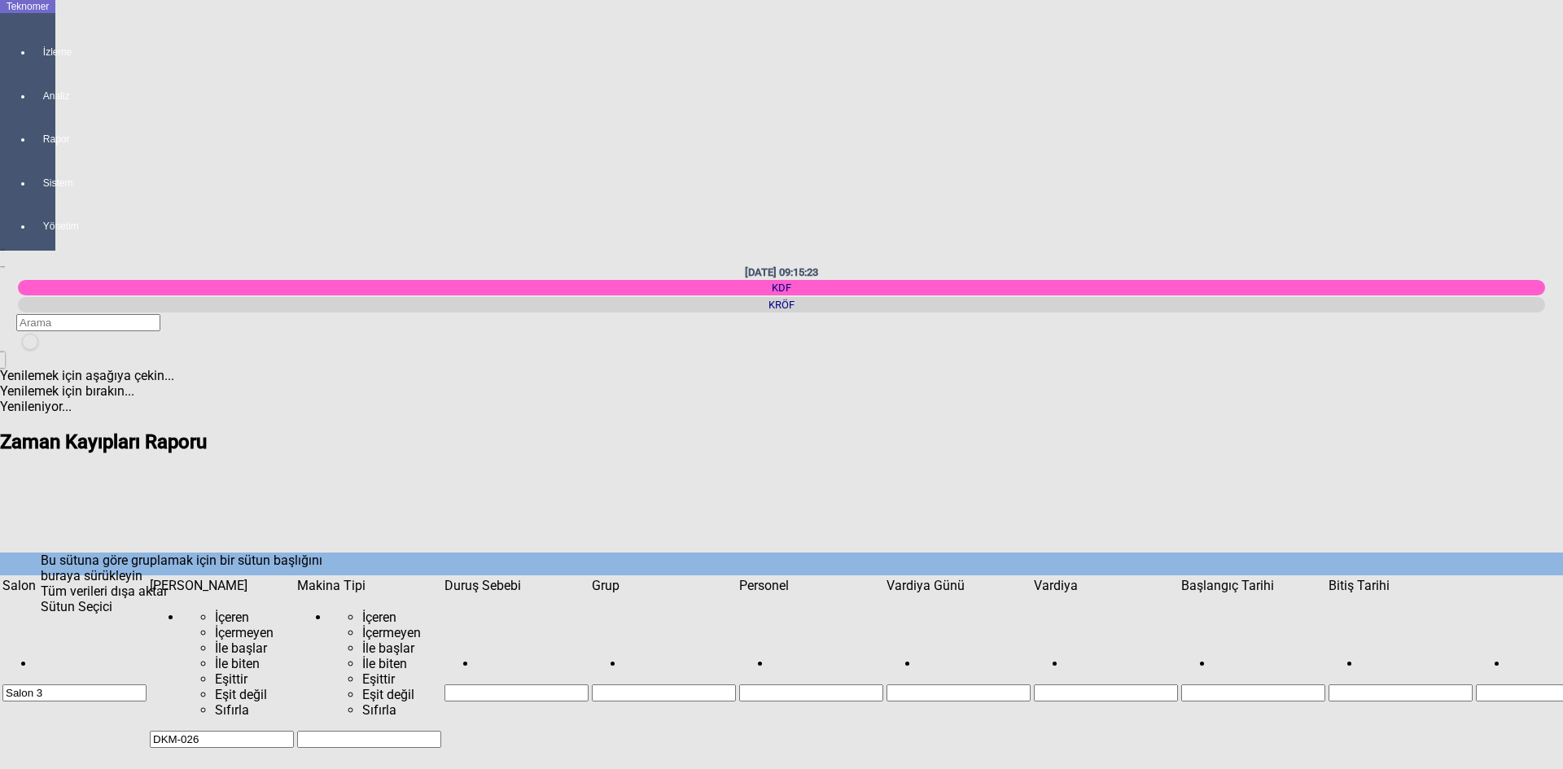
scroll to position [1614, 0]
click at [589, 578] on span "Show filter options for column 'Duruş Sebebi'" at bounding box center [589, 578] width 0 height 0
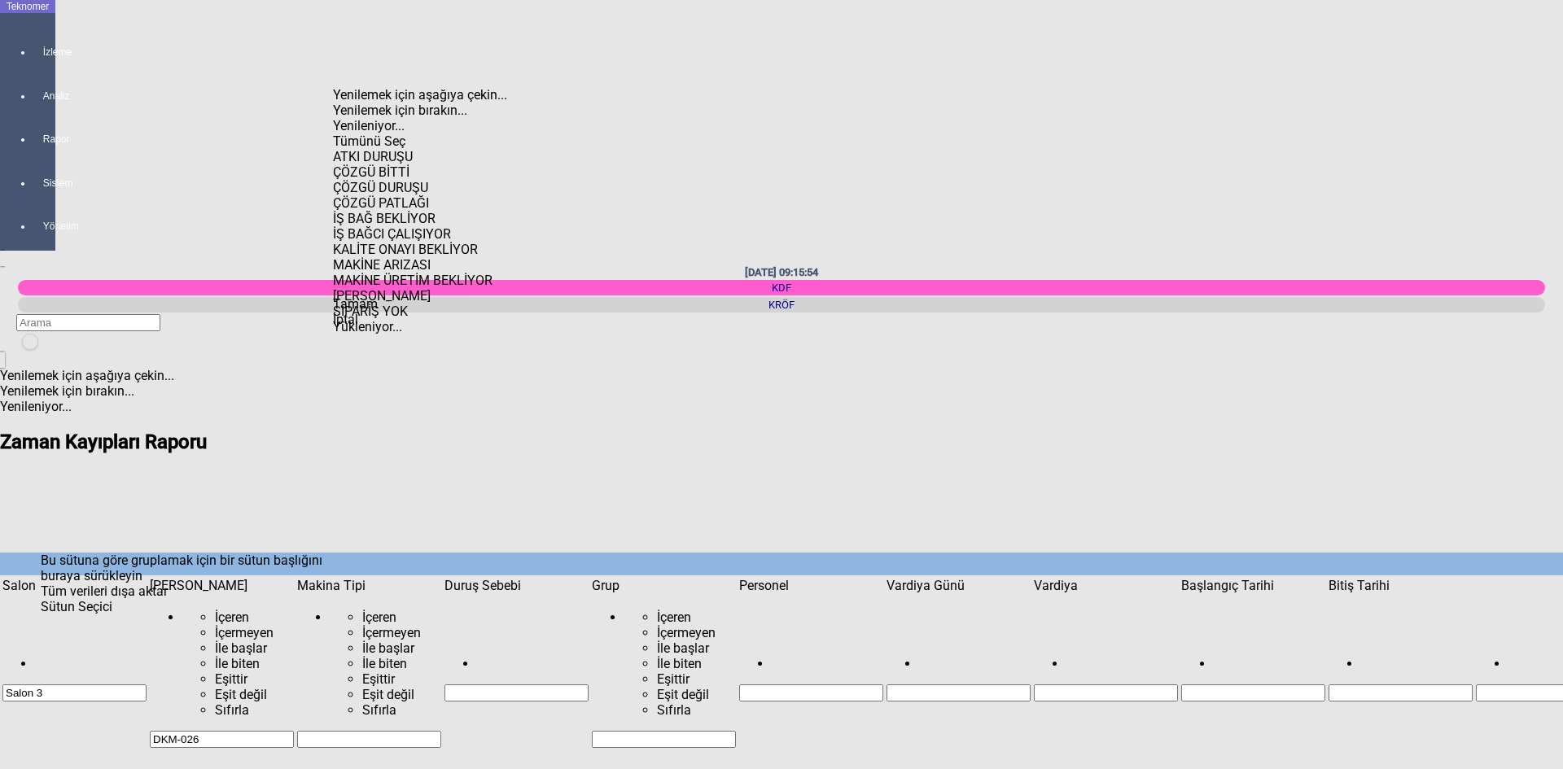
scroll to position [44, 0]
click at [422, 242] on div "KALİTE ONAYI BEKLİYOR" at bounding box center [435, 249] width 205 height 15
click at [418, 257] on div "MAKİNE ARIZASI" at bounding box center [435, 264] width 205 height 15
click at [378, 312] on span "Tamam" at bounding box center [355, 303] width 45 height 15
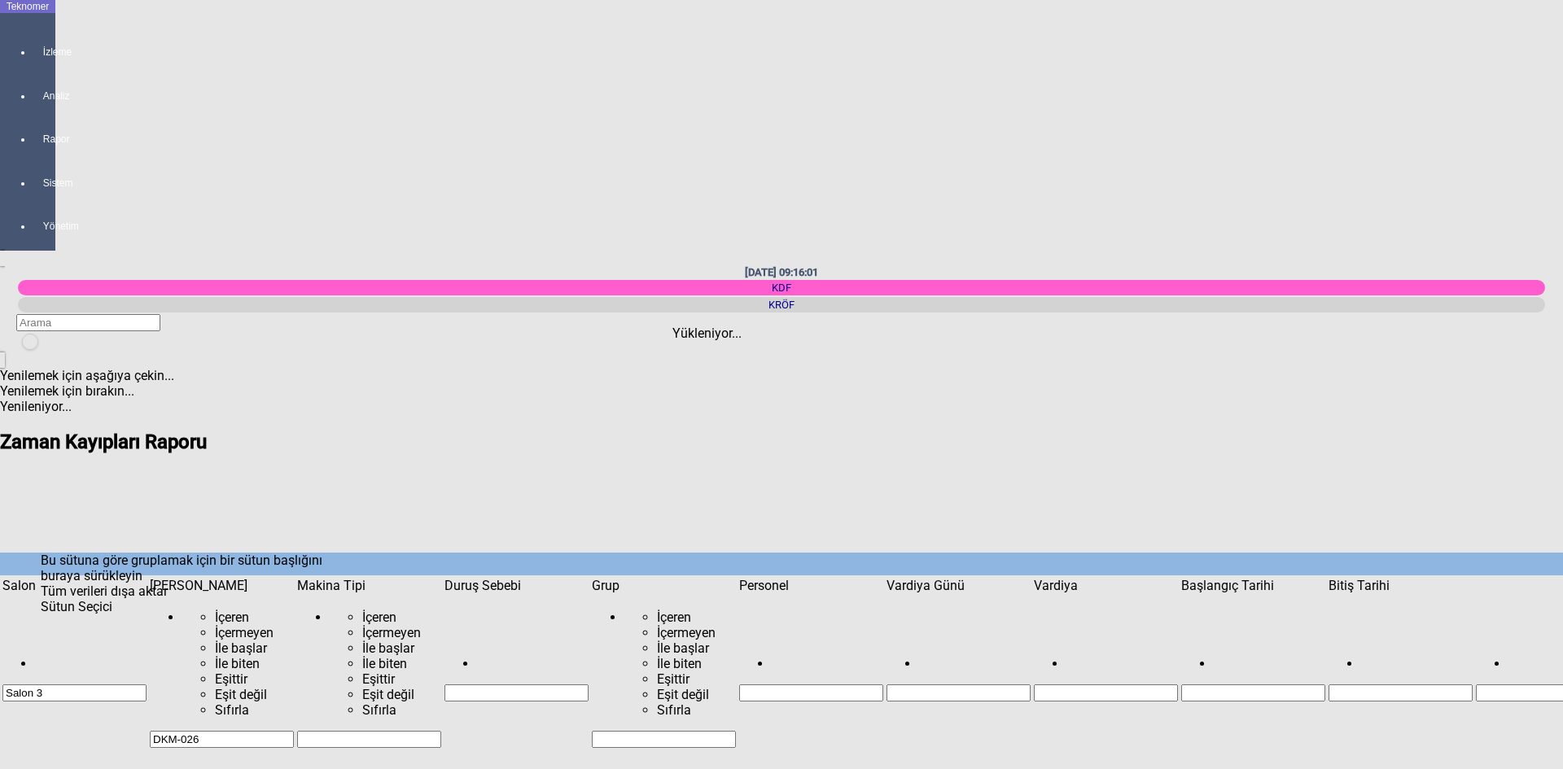
scroll to position [0, 0]
click at [1031, 578] on span "Show filter options for column 'Vardiya Günü'" at bounding box center [1031, 578] width 0 height 0
click at [690, 147] on div "2025" at bounding box center [776, 147] width 173 height 0
click at [723, 286] on div "Eylül" at bounding box center [793, 286] width 140 height 0
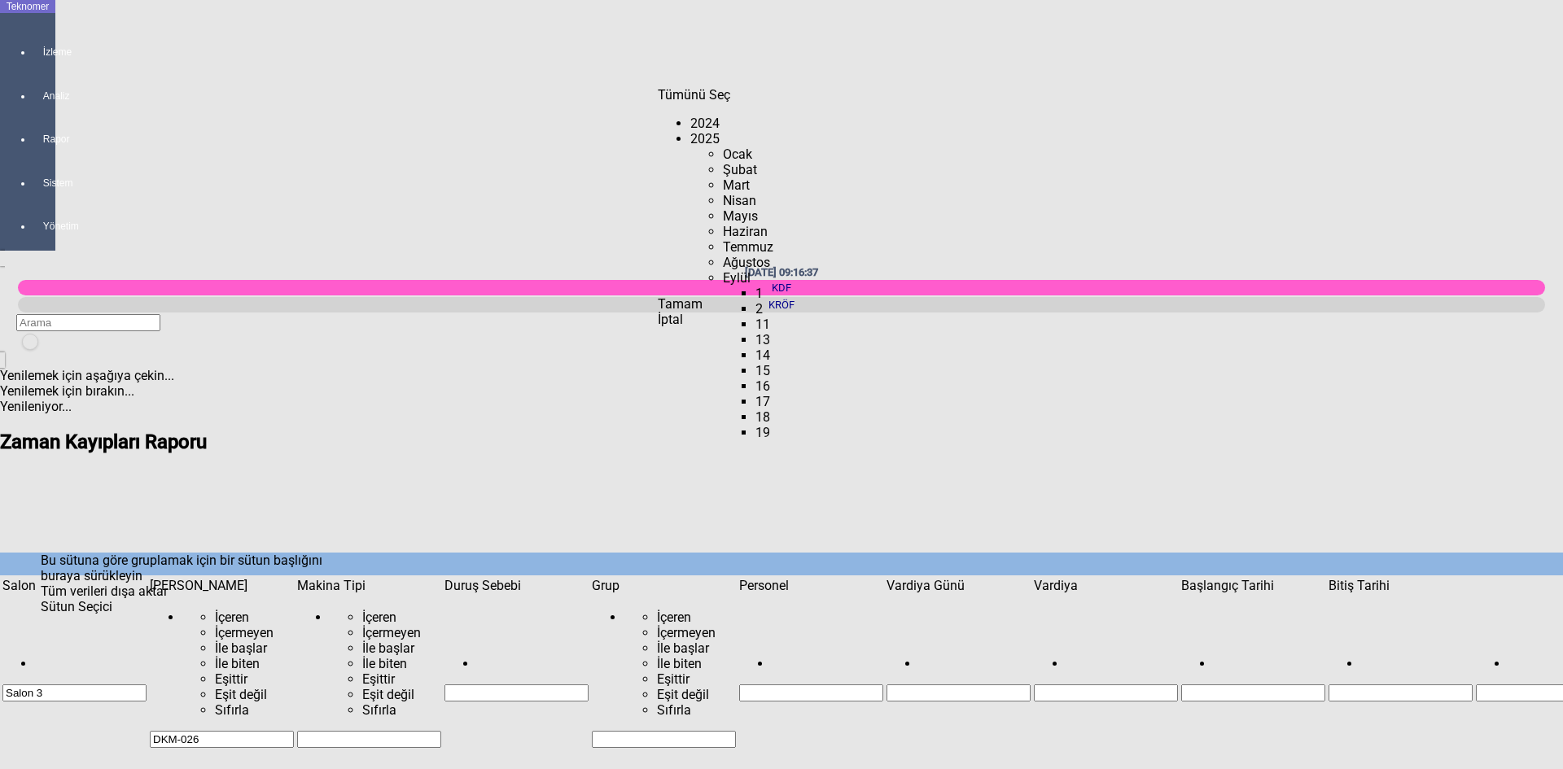
scroll to position [300, 0]
click at [755, 317] on div "11" at bounding box center [808, 324] width 107 height 15
click at [755, 301] on div "2" at bounding box center [808, 308] width 107 height 15
click at [755, 317] on span "Check State" at bounding box center [755, 317] width 0 height 0
click at [755, 301] on span "Check State" at bounding box center [755, 301] width 0 height 0
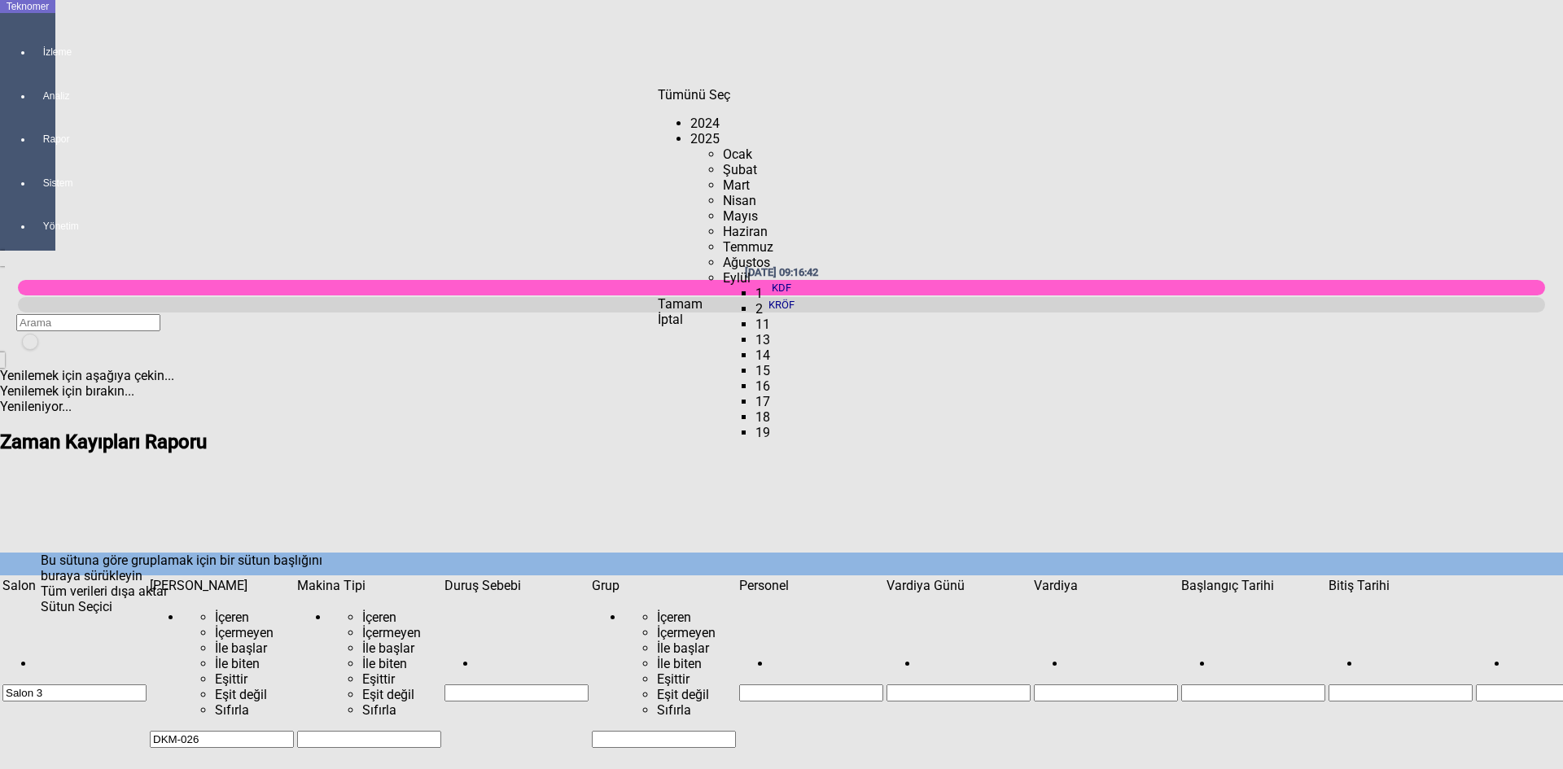
scroll to position [137, 0]
click at [755, 286] on span "Check State" at bounding box center [755, 286] width 0 height 0
click at [703, 312] on span "Tamam" at bounding box center [680, 303] width 45 height 15
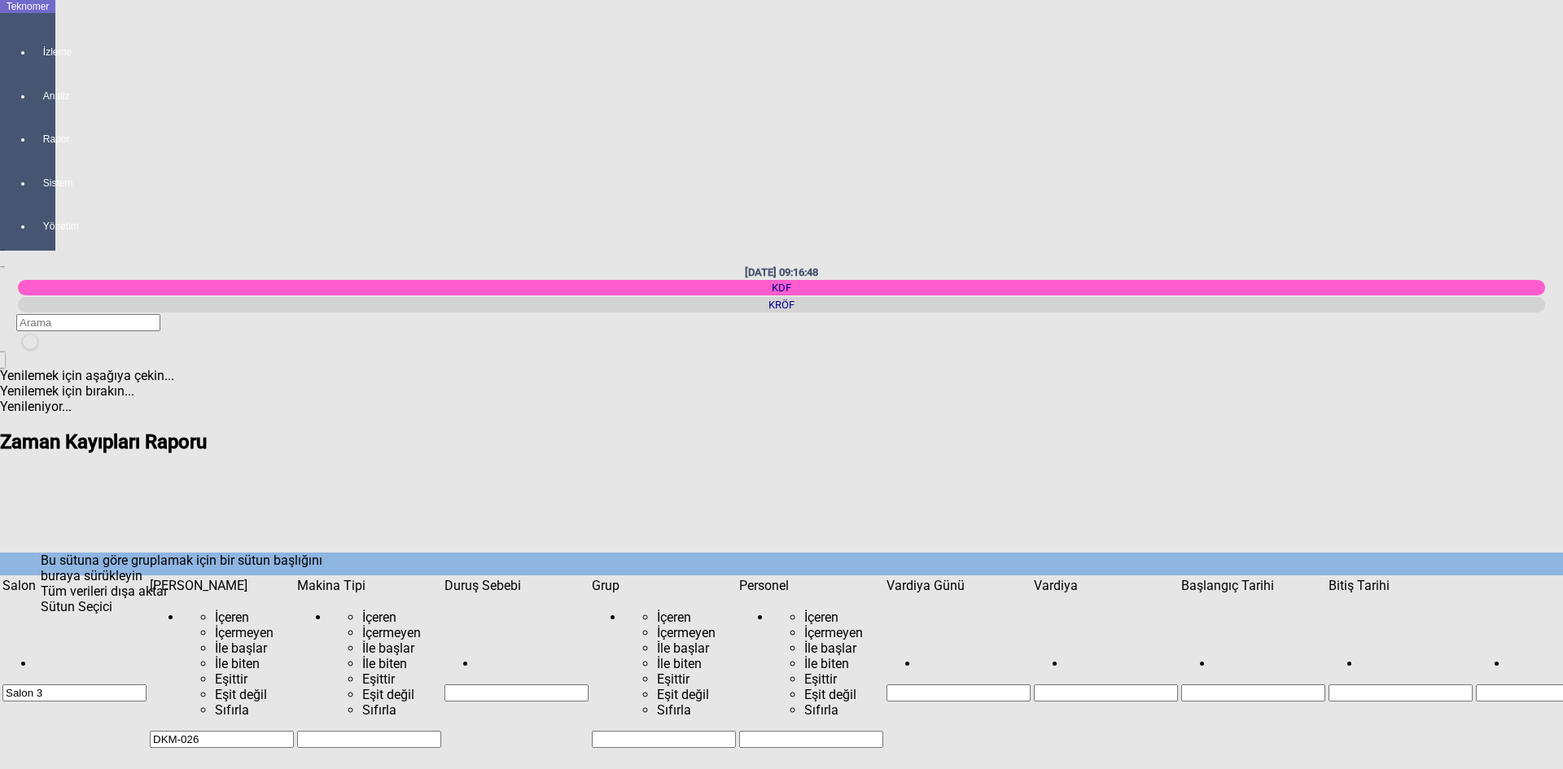
click at [589, 578] on span "Show filter options for column 'Duruş Sebebi'" at bounding box center [589, 578] width 0 height 0
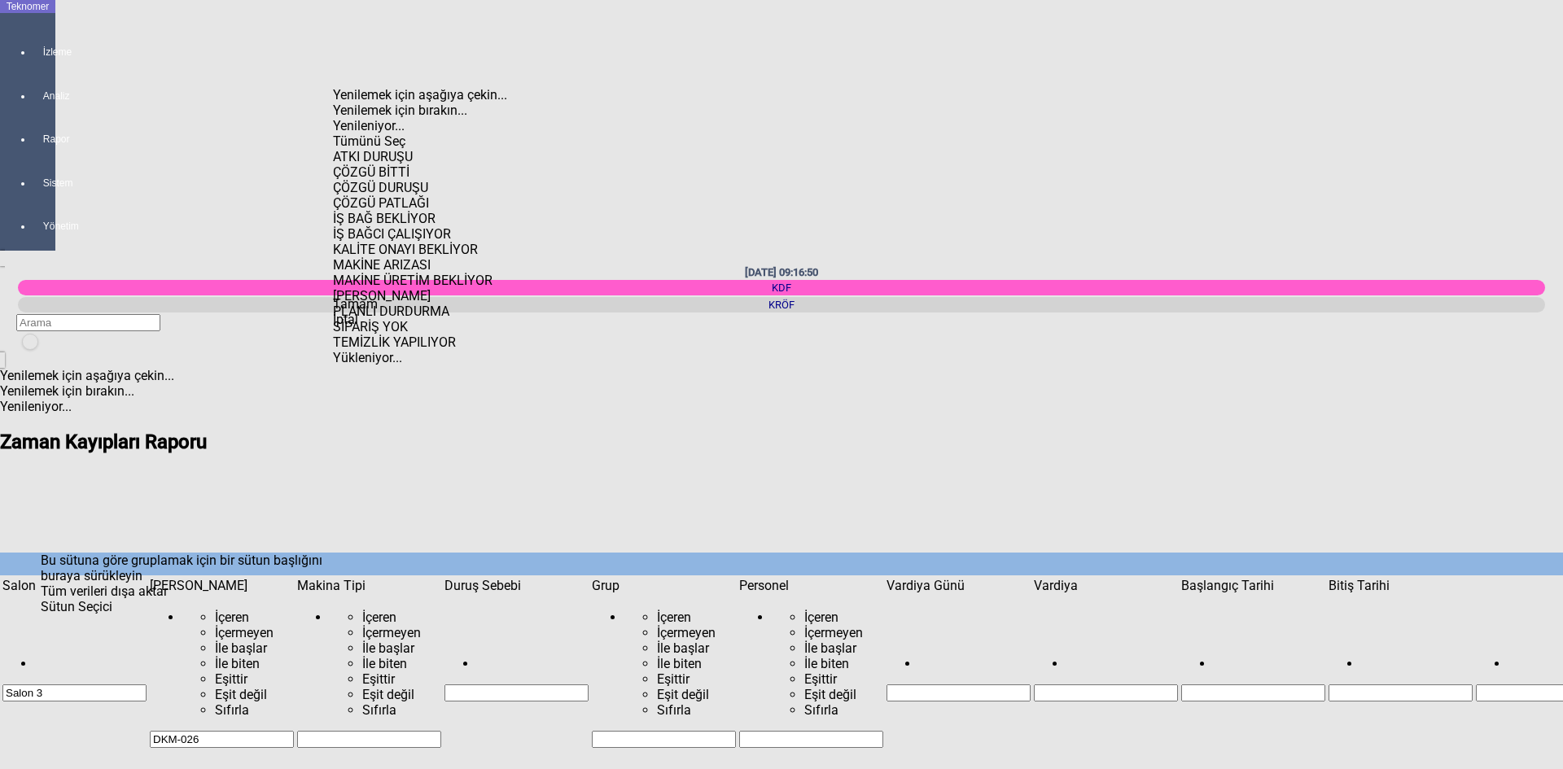
click at [359, 134] on div "Tümünü Seç" at bounding box center [435, 141] width 205 height 15
click at [429, 312] on div "Tamam" at bounding box center [435, 303] width 205 height 15
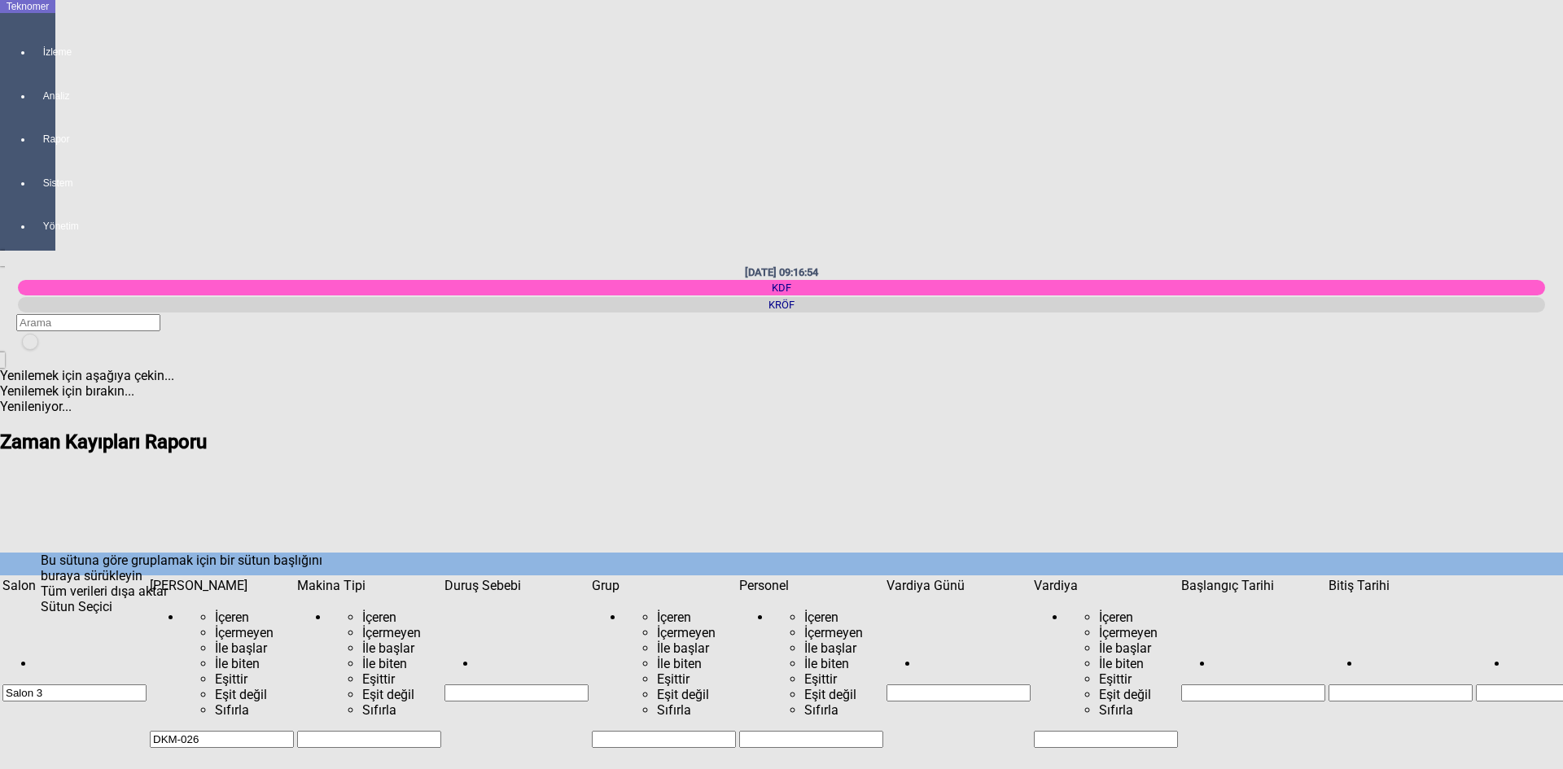
click at [1031, 578] on span "Show filter options for column 'Vardiya Günü'" at bounding box center [1031, 578] width 0 height 0
click at [691, 147] on div "2025" at bounding box center [777, 147] width 173 height 0
drag, startPoint x: 852, startPoint y: 156, endPoint x: 860, endPoint y: 278, distance: 121.6
click at [860, 278] on body "Teknomer İzleme Analiz Rapor Sistem Yönetim [DATE] 09:16:59 KDF [GEOGRAPHIC_DAT…" at bounding box center [781, 384] width 1563 height 769
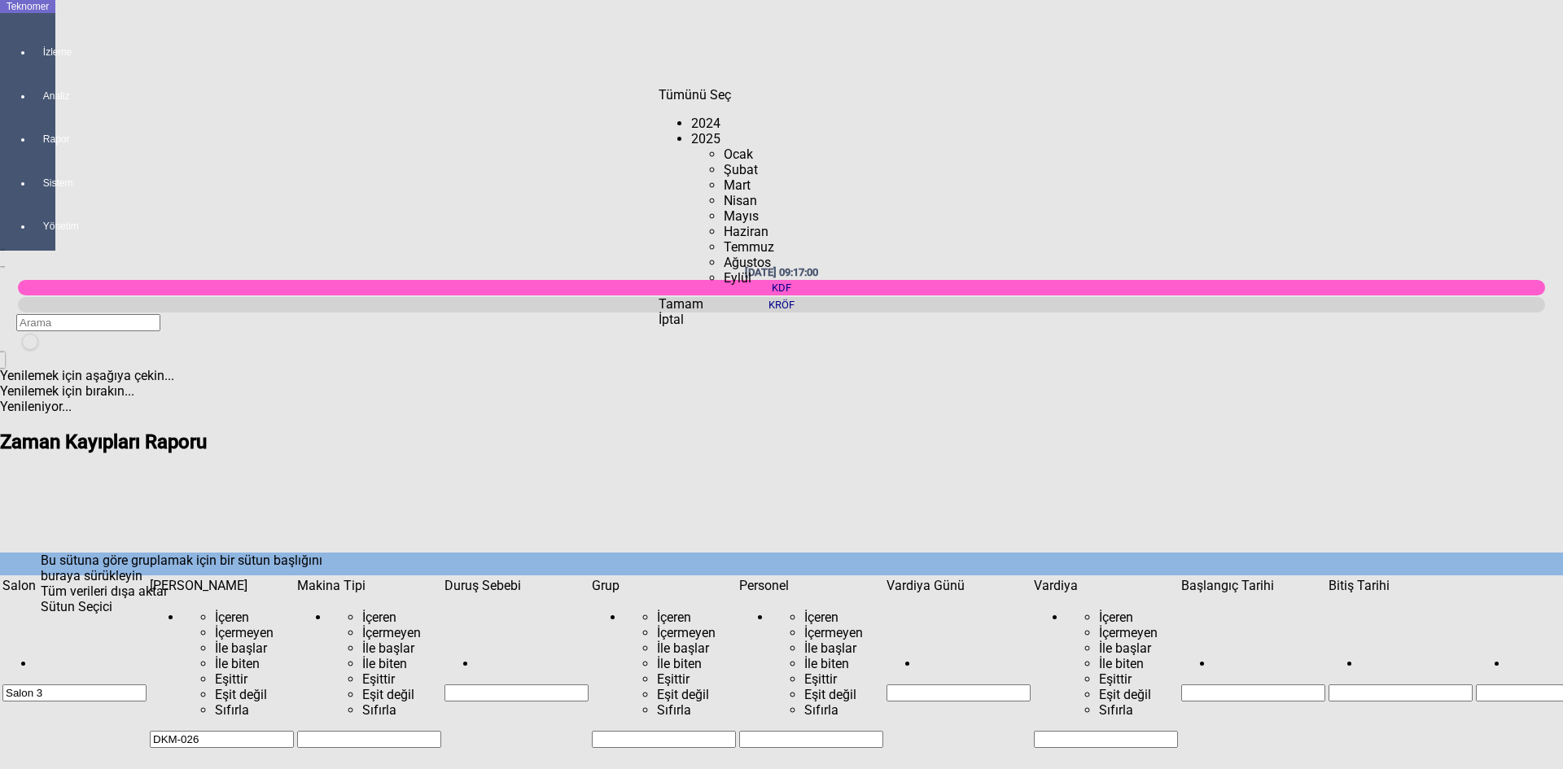
click at [724, 286] on div "Eylül" at bounding box center [794, 286] width 140 height 0
click at [703, 312] on span "Tamam" at bounding box center [681, 303] width 45 height 15
click at [589, 578] on span "Show filter options for column 'Duruş Sebebi'" at bounding box center [589, 578] width 0 height 0
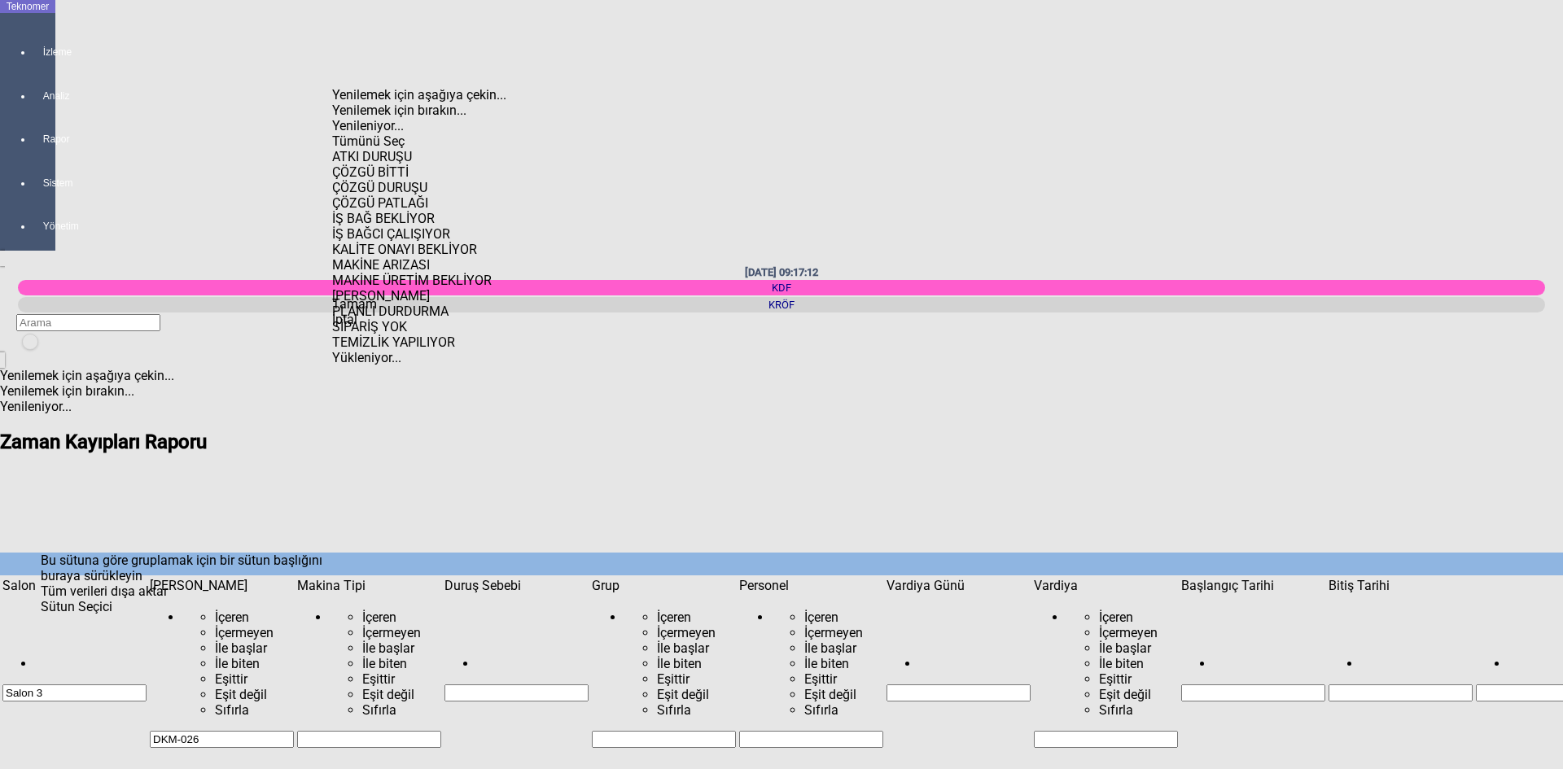
click at [332, 134] on span "Select All" at bounding box center [332, 134] width 0 height 0
click at [417, 257] on div "MAKİNE ARIZASI" at bounding box center [434, 264] width 205 height 15
click at [418, 242] on div "KALİTE ONAYI BEKLİYOR" at bounding box center [434, 249] width 205 height 15
click at [377, 312] on span "Tamam" at bounding box center [354, 303] width 45 height 15
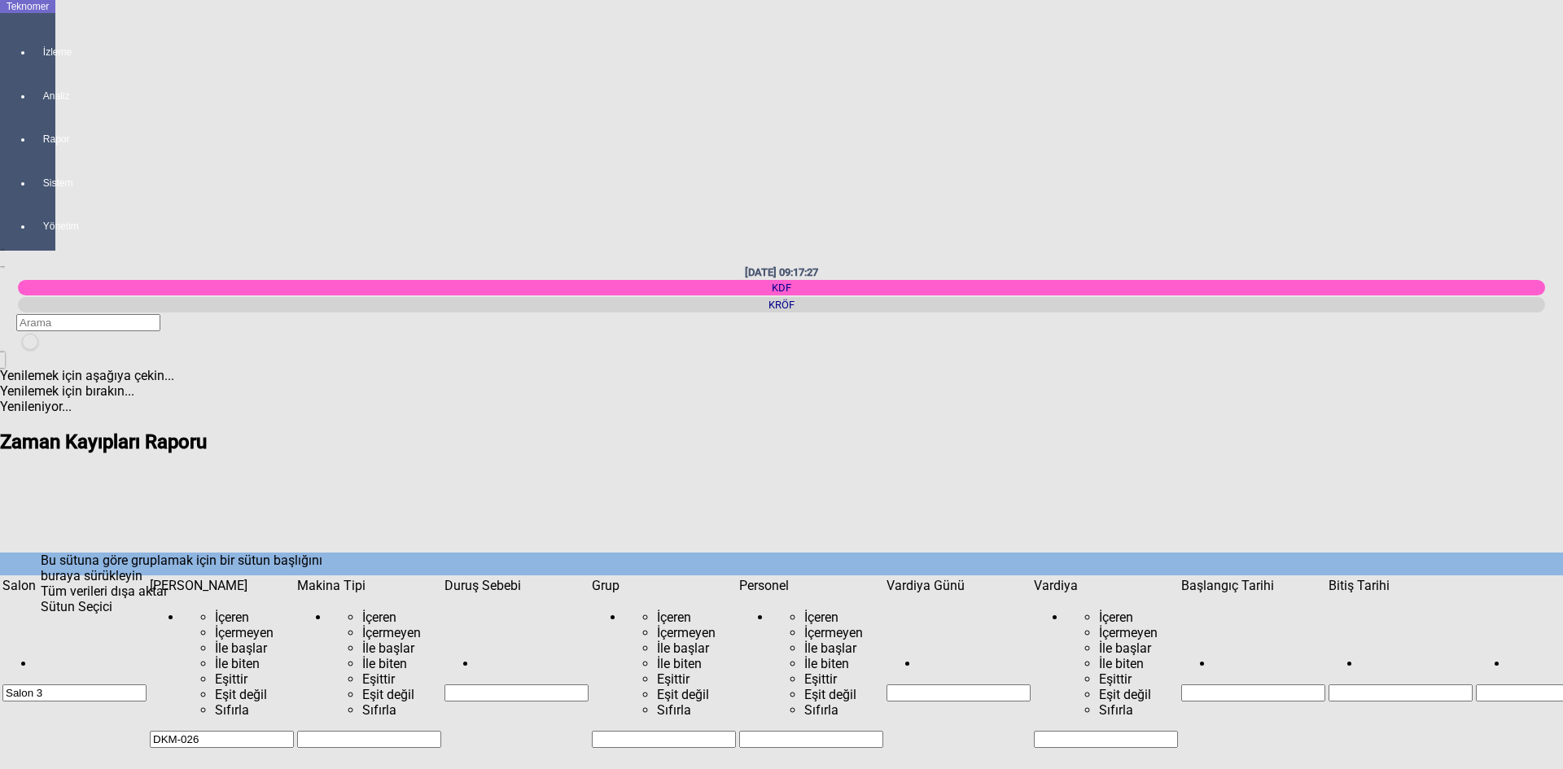
click at [1031, 578] on span "Show filter options for column 'Vardiya Günü'" at bounding box center [1031, 578] width 0 height 0
click at [690, 147] on div "2025" at bounding box center [776, 147] width 173 height 0
drag, startPoint x: 849, startPoint y: 174, endPoint x: 847, endPoint y: 278, distance: 103.4
click at [847, 278] on body "Teknomer İzleme Analiz Rapor Sistem Yönetim [DATE] 09:17:31 KDF [GEOGRAPHIC_DAT…" at bounding box center [781, 384] width 1563 height 769
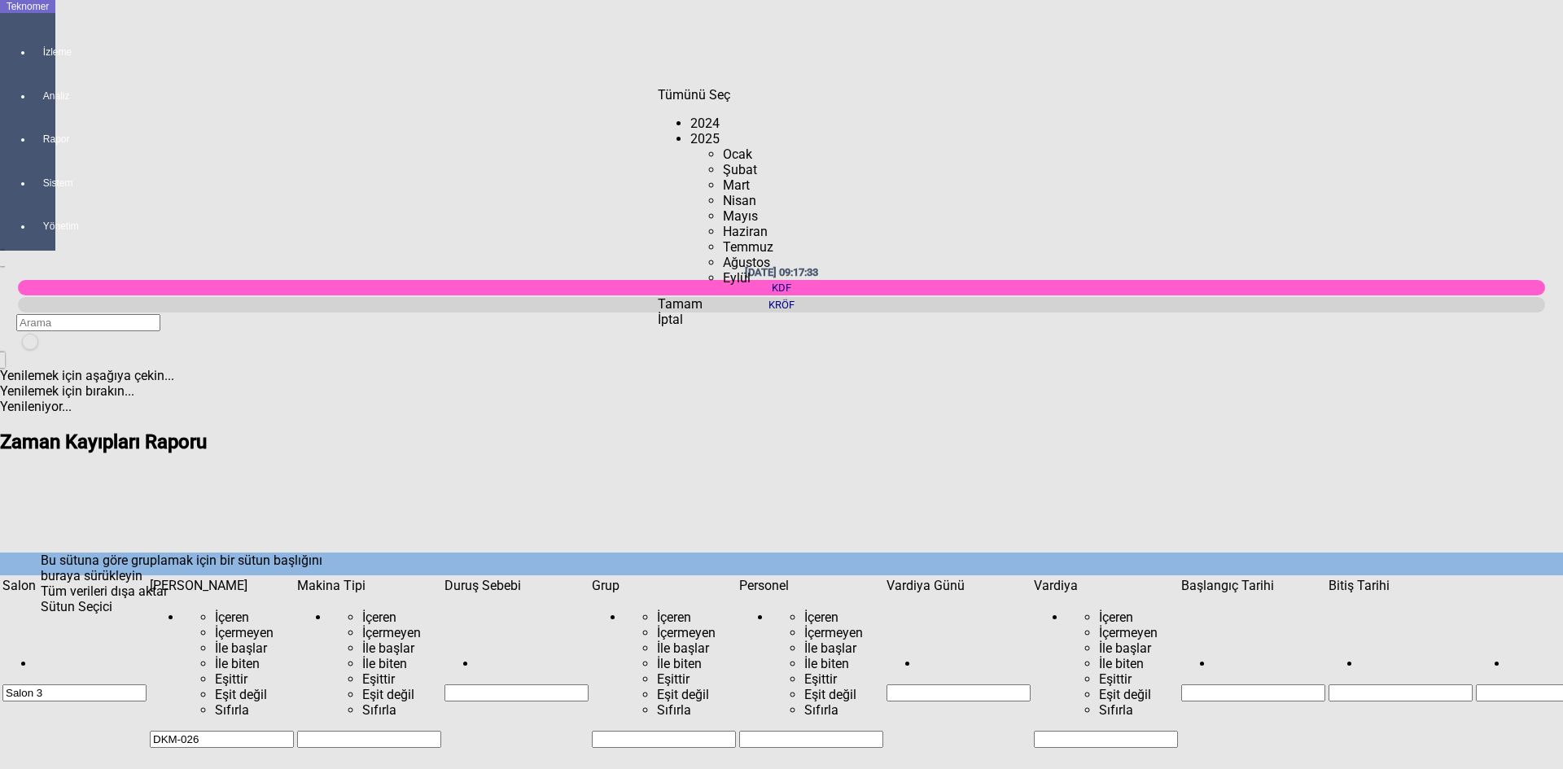
click at [723, 286] on div "Eylül" at bounding box center [793, 286] width 140 height 0
drag, startPoint x: 852, startPoint y: 176, endPoint x: 847, endPoint y: 317, distance: 140.9
click at [847, 317] on body "Teknomer İzleme Analiz Rapor Sistem Yönetim [DATE] 09:17:35 KDF [GEOGRAPHIC_DAT…" at bounding box center [781, 384] width 1563 height 769
click at [755, 317] on div "11" at bounding box center [808, 324] width 107 height 15
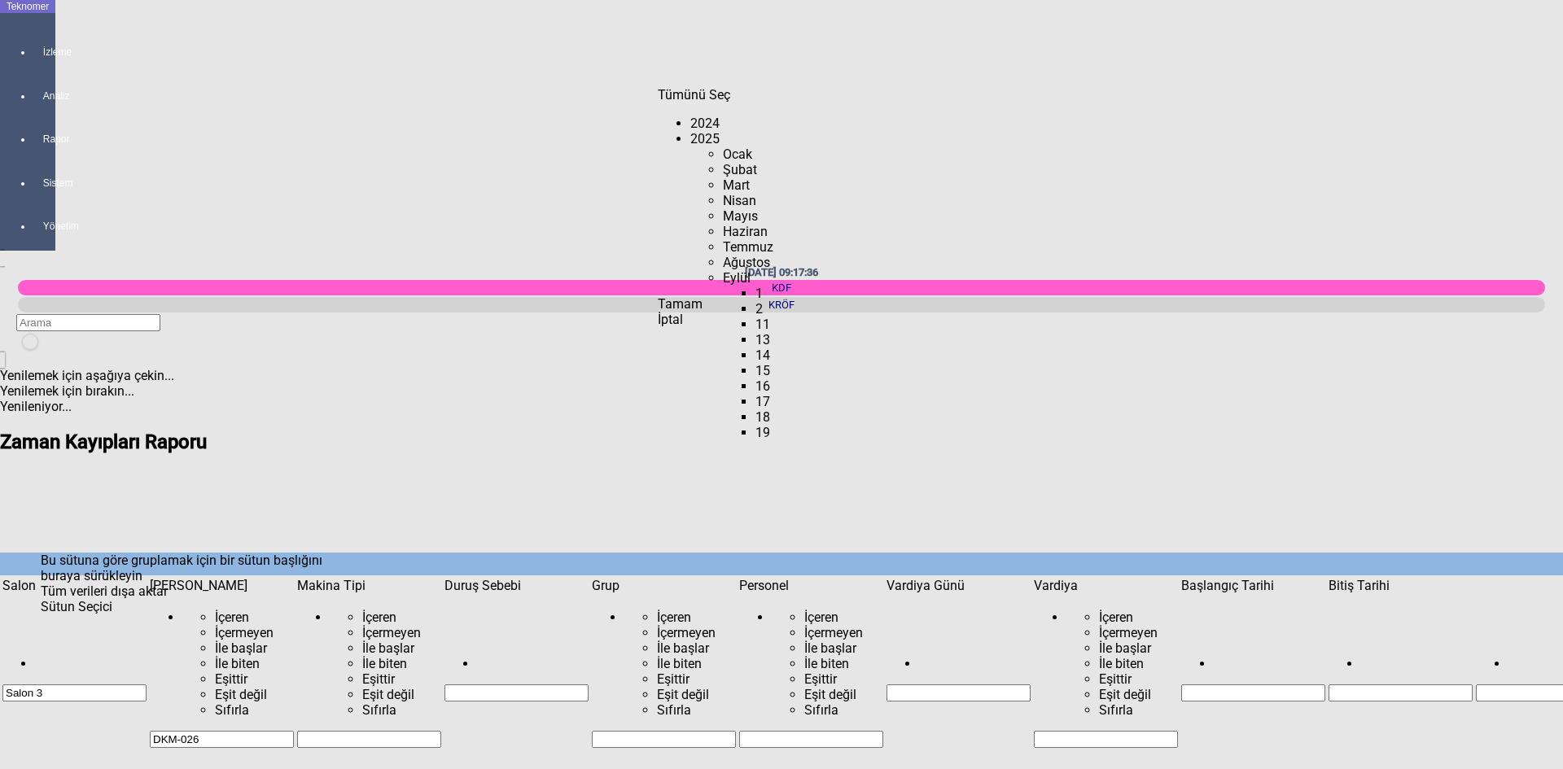
click at [755, 301] on div "2" at bounding box center [808, 308] width 107 height 15
click at [755, 317] on span "Check State" at bounding box center [755, 317] width 0 height 0
click at [755, 301] on span "Check State" at bounding box center [755, 301] width 0 height 0
click at [734, 312] on div "Tamam" at bounding box center [760, 303] width 205 height 15
